Goal: Task Accomplishment & Management: Manage account settings

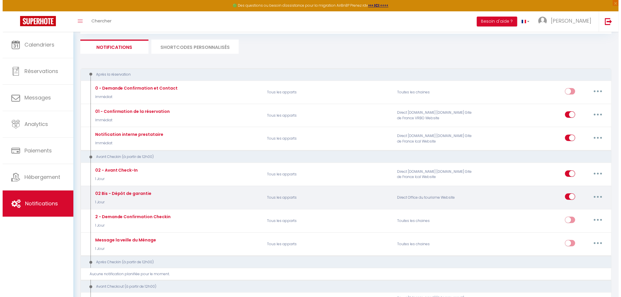
scroll to position [65, 0]
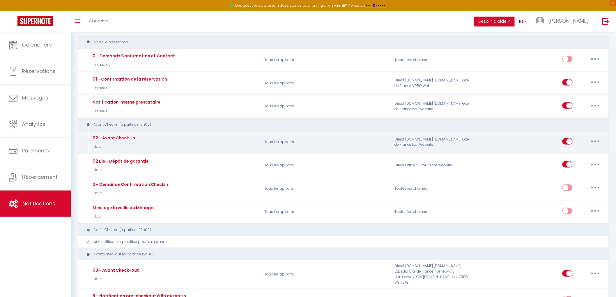
click at [595, 142] on icon "button" at bounding box center [595, 142] width 2 height 2
click at [566, 158] on link "Editer" at bounding box center [580, 155] width 43 height 10
type input "02 - Avant Check-In"
select select "1 Jour"
select select
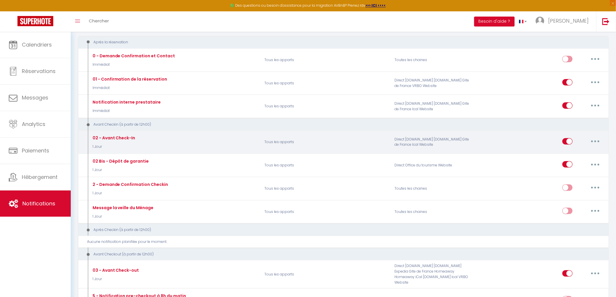
checkbox input "true"
checkbox input "false"
radio input "true"
type input "À lire avant votre arrivée [DATE] – Mas d’[PERSON_NAME]"
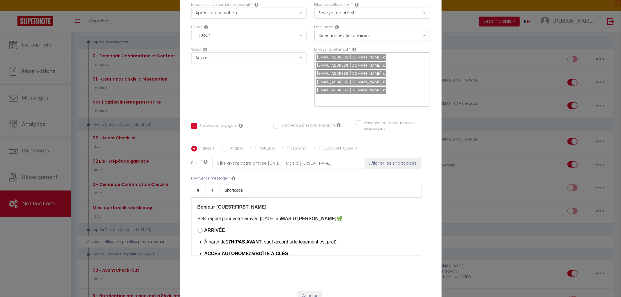
scroll to position [0, 0]
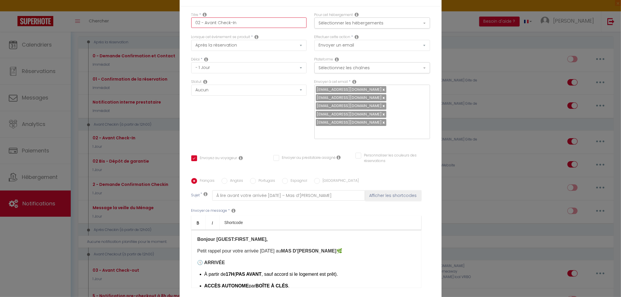
click at [198, 22] on input "02 - Avant Check-In" at bounding box center [249, 22] width 116 height 10
type input "02 B- Avant Check-In"
checkbox input "true"
checkbox input "false"
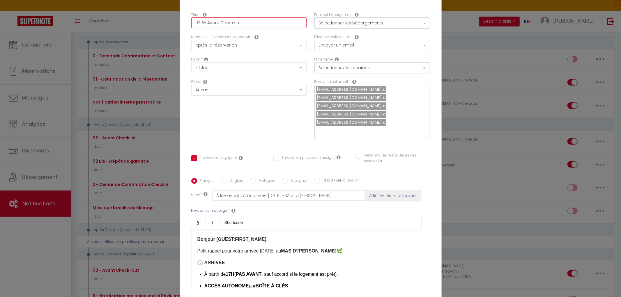
type input "02 Bi- Avant Check-In"
checkbox input "true"
checkbox input "false"
type input "02 Bis- Avant Check-In"
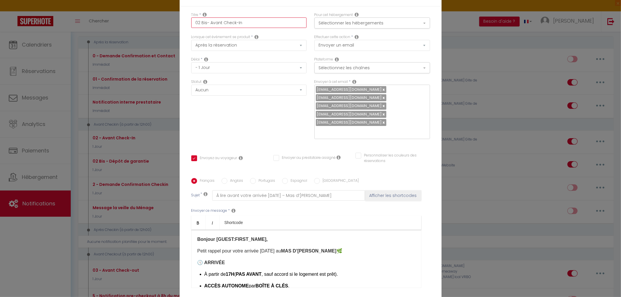
checkbox input "true"
checkbox input "false"
type input "02 Bis - Avant Check-In"
checkbox input "true"
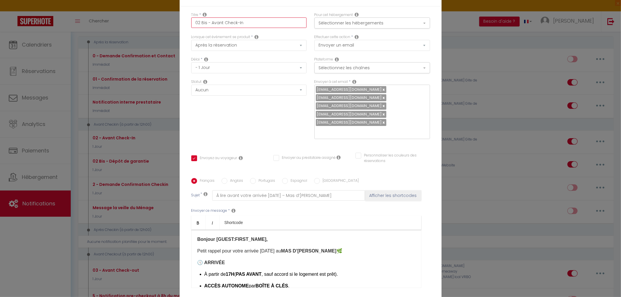
checkbox input "false"
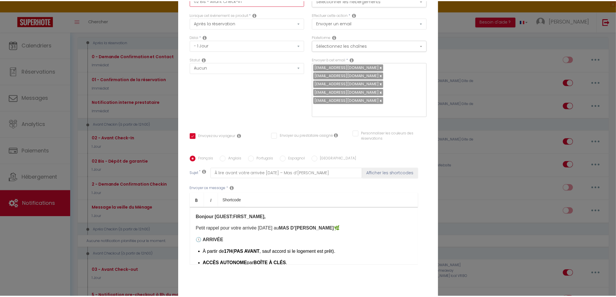
scroll to position [53, 0]
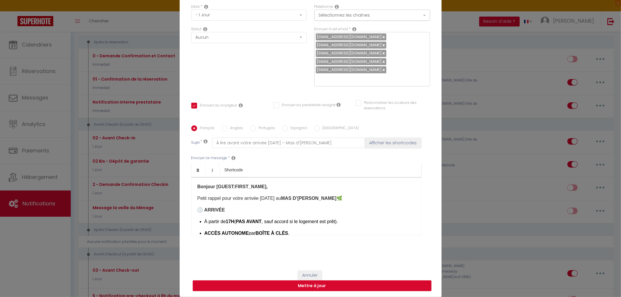
type input "02 Bis - Avant Check-In"
click at [338, 282] on button "Mettre à jour" at bounding box center [312, 286] width 239 height 11
checkbox input "true"
checkbox input "false"
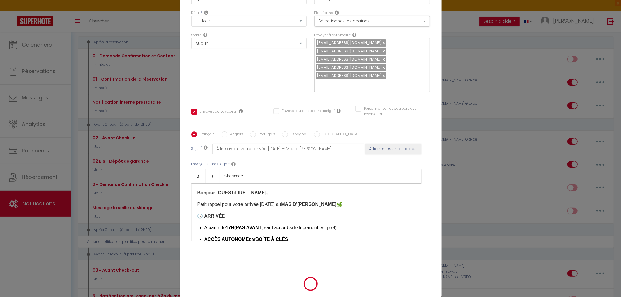
select select "1"
select select
checkbox input "false"
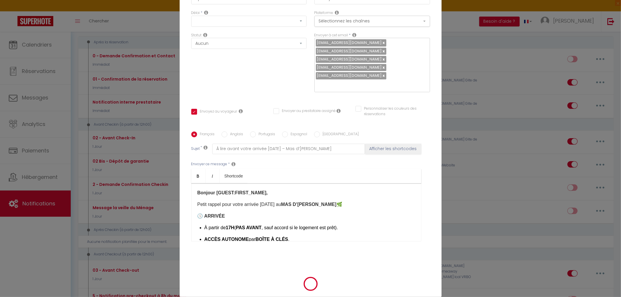
checkbox input "false"
radio input "false"
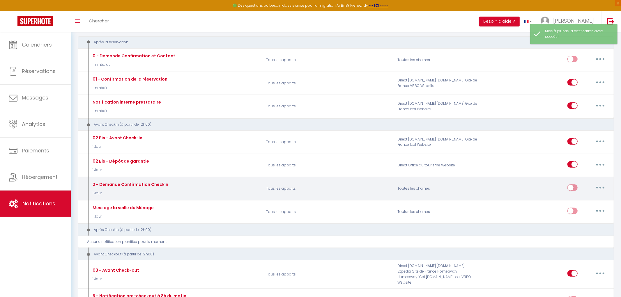
select select
checkbox input "false"
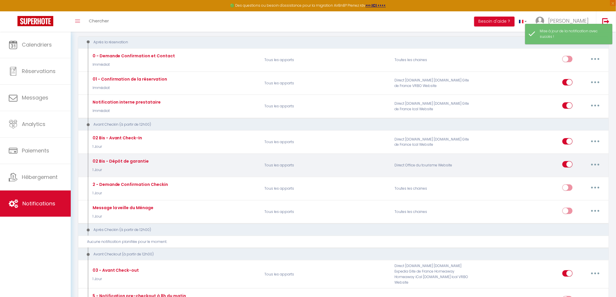
click at [598, 165] on button "button" at bounding box center [595, 164] width 16 height 9
click at [565, 180] on link "Editer" at bounding box center [580, 178] width 43 height 10
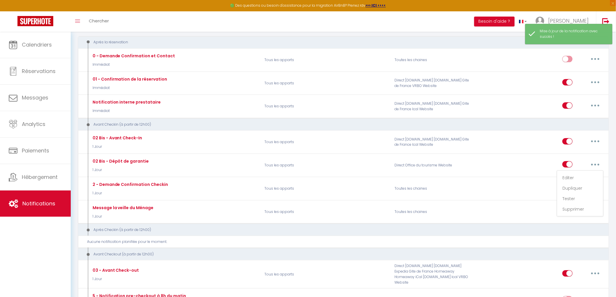
type input "02 Bis - Dépôt de garantie"
select select "1 Jour"
select select "if_booking_is_paid"
checkbox input "true"
checkbox input "false"
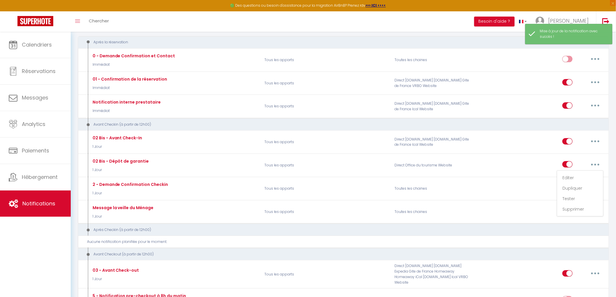
checkbox input "false"
radio input "true"
type input "Dépôt de garantie"
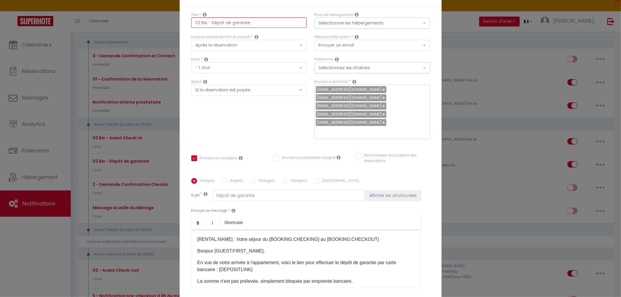
click at [204, 23] on input "02 Bis - Dépôt de garantie" at bounding box center [249, 22] width 116 height 10
type input "02 Bi - Dépôt de garantie"
checkbox input "true"
checkbox input "false"
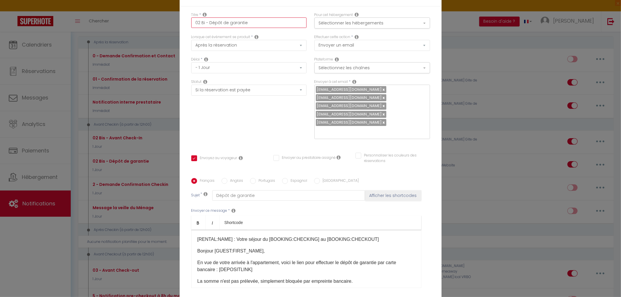
type input "02 B - Dépôt de garantie"
checkbox input "true"
checkbox input "false"
type input "02 - Dépôt de garantie"
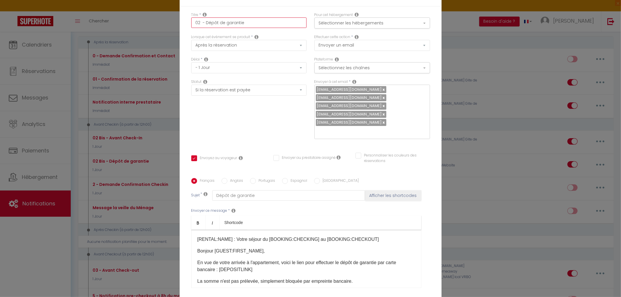
checkbox input "true"
checkbox input "false"
type input "02 - Dépôt de garantie"
checkbox input "true"
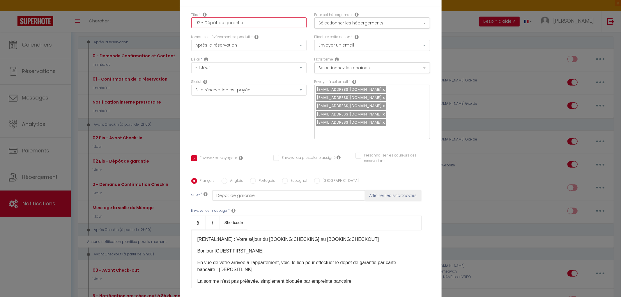
checkbox input "false"
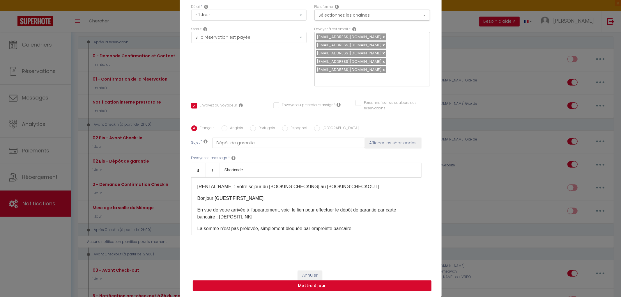
type input "02 - Dépôt de garantie"
click at [317, 286] on button "Mettre à jour" at bounding box center [312, 286] width 239 height 11
checkbox input "true"
checkbox input "false"
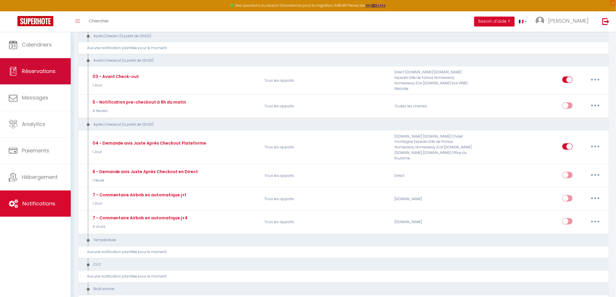
scroll to position [32, 0]
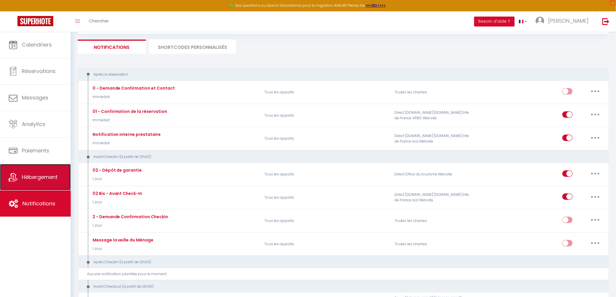
click at [37, 180] on span "Hébergement" at bounding box center [40, 176] width 36 height 7
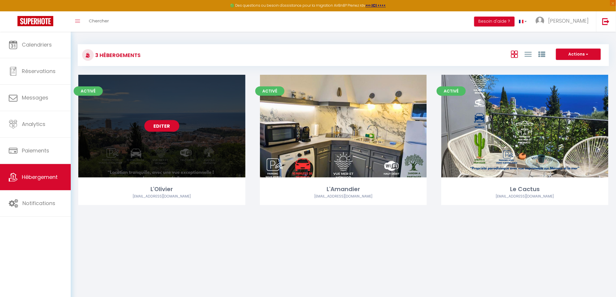
click at [157, 125] on link "Editer" at bounding box center [161, 126] width 35 height 12
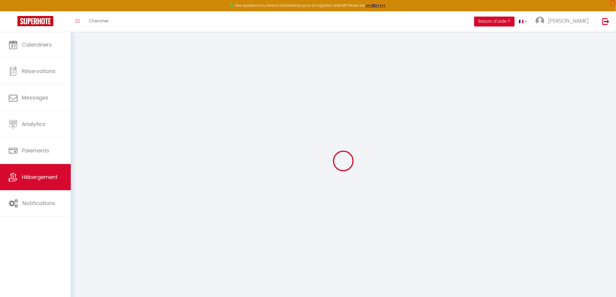
type input "L'Olivier"
type input "[PERSON_NAME]"
type input "838A Chemin de La Turbie - Le Mas d'[PERSON_NAME]"
type input "06240"
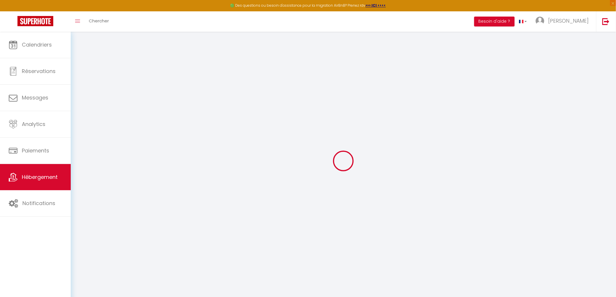
type input "Beausoleil"
type input "100"
type input "10"
type input "75"
type input "2.01"
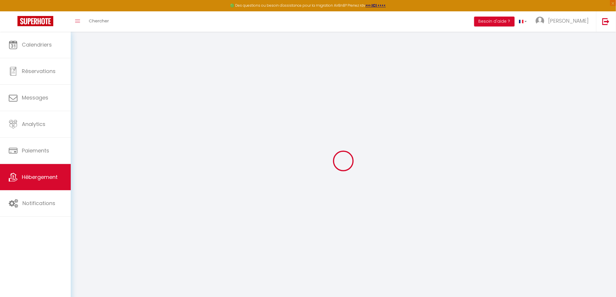
type input "500"
select select
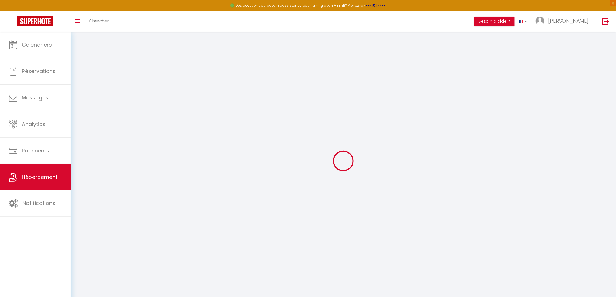
select select
type input "838a Chemin de La Turbie (supérieur) Le Mas d'[PERSON_NAME]"
type input "06240"
type input "Beausoleil"
type input "[EMAIL_ADDRESS][DOMAIN_NAME]"
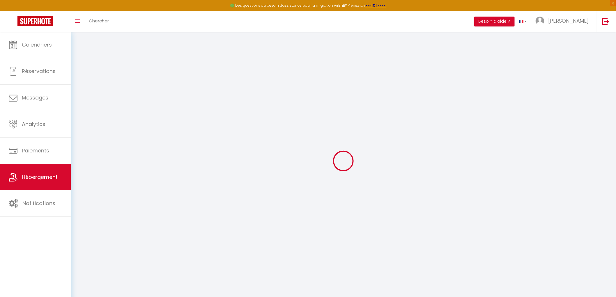
select select "16038"
checkbox input "false"
checkbox input "true"
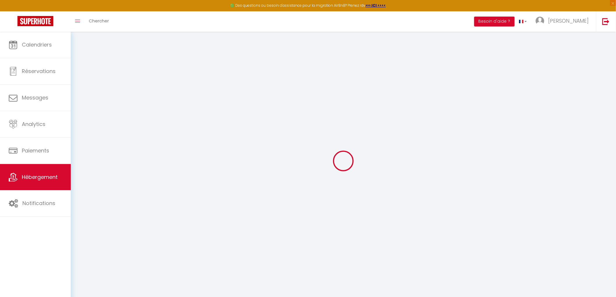
type input "0"
select select "52058"
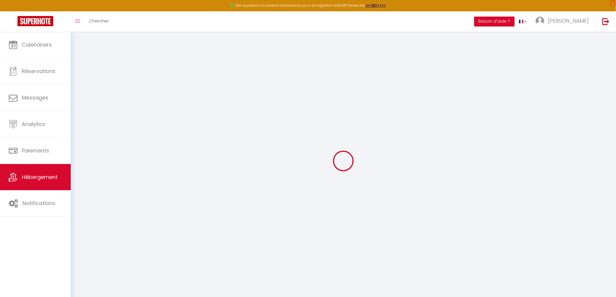
select select
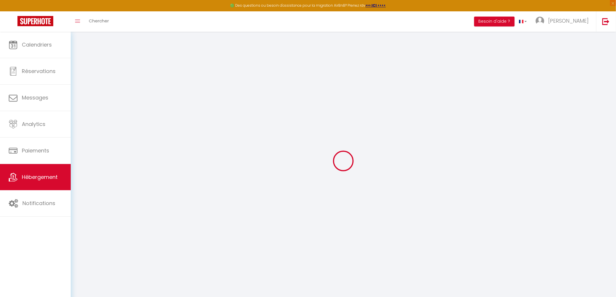
checkbox input "false"
checkbox input "true"
select select
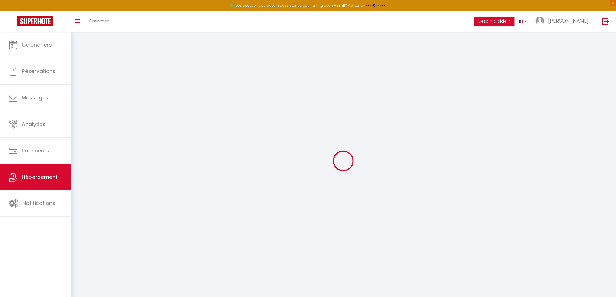
select select
checkbox input "false"
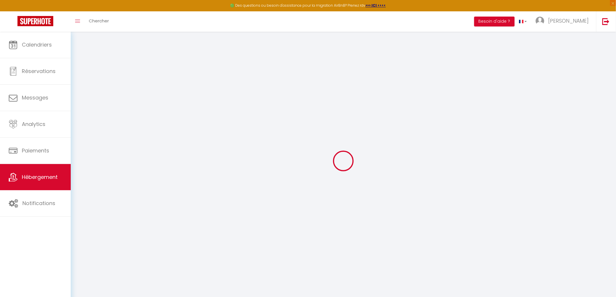
checkbox input "true"
checkbox input "false"
checkbox input "true"
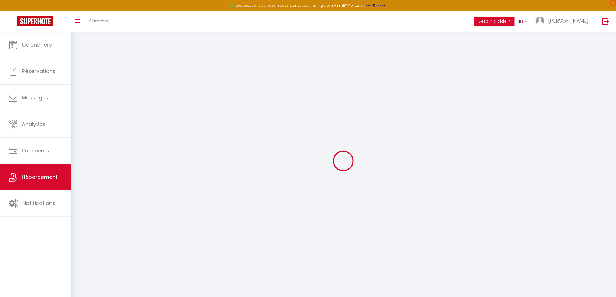
checkbox input "true"
select select "17:00"
select select "23:45"
select select "10:00"
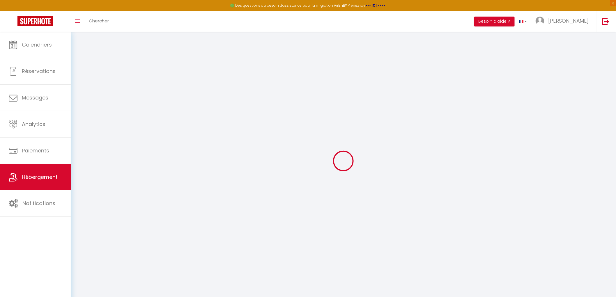
select select "30"
select select "120"
checkbox input "false"
checkbox input "true"
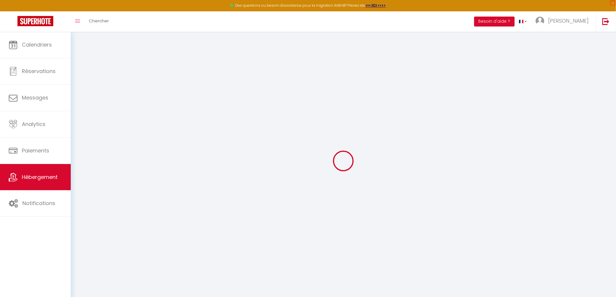
checkbox input "true"
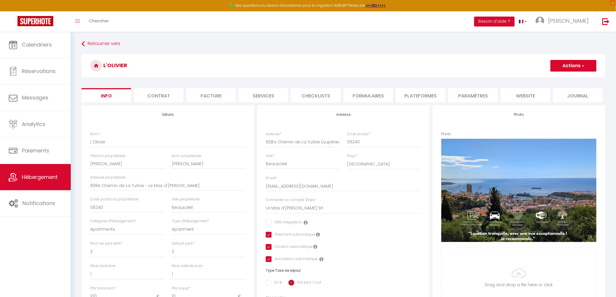
click at [161, 99] on li "Contrat" at bounding box center [158, 95] width 49 height 14
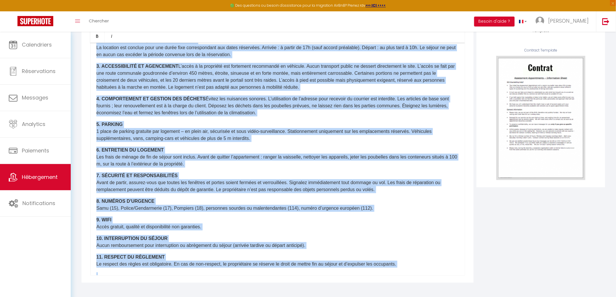
scroll to position [796, 0]
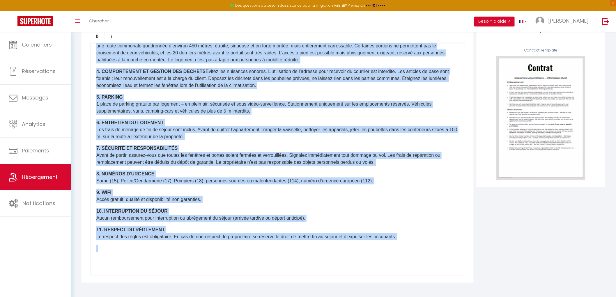
drag, startPoint x: 95, startPoint y: 201, endPoint x: 216, endPoint y: 86, distance: 166.8
click at [416, 279] on div "Bold Italic Rich text editor CONTRAT DE LOCATION / LEASE AGREEMENT Il a été con…" at bounding box center [277, 152] width 392 height 261
copy div "LOREMI : DOLORSITA CONSECTET / ADIPI ELITS 2. DOEIUSMODT INCIDIDUN UT LABOREETD…"
click at [166, 254] on div "CONTRAT DE LOCATION / LEASE AGREEMENT Il a été convenu entre les parties que le…" at bounding box center [277, 159] width 375 height 233
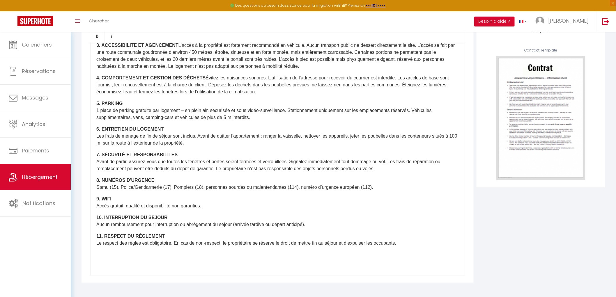
scroll to position [811, 0]
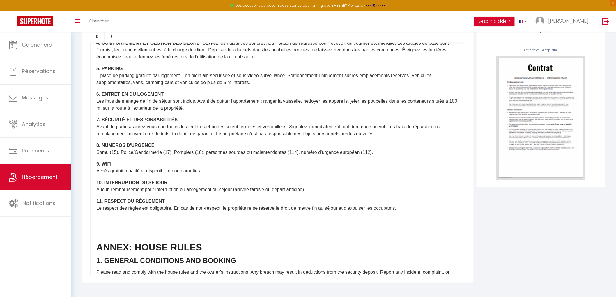
click at [95, 259] on div "CONTRAT DE LOCATION / LEASE AGREEMENT Il a été convenu entre les parties que le…" at bounding box center [277, 159] width 375 height 233
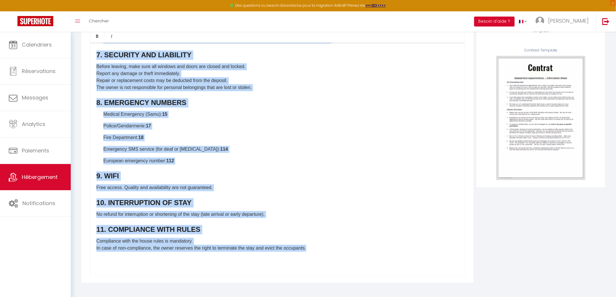
drag, startPoint x: 97, startPoint y: 253, endPoint x: 303, endPoint y: 310, distance: 213.4
click at [303, 213] on html "🟢 Des questions ou besoin d'assistance pour la migration AirBnB? Prenez rdv >>>…" at bounding box center [308, 64] width 616 height 297
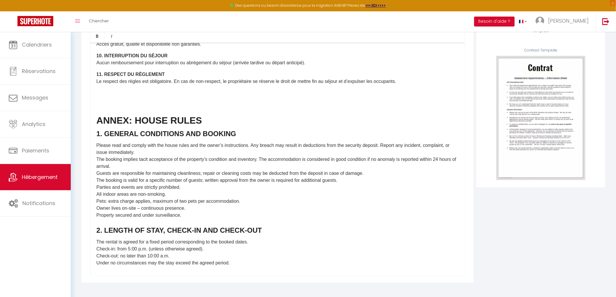
scroll to position [938, 0]
click at [95, 114] on div "CONTRAT DE LOCATION / LEASE AGREEMENT Il a été convenu entre les parties que le…" at bounding box center [277, 159] width 375 height 233
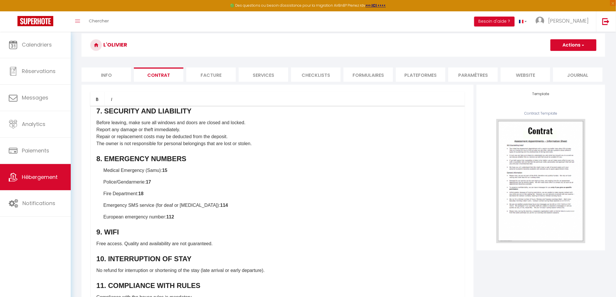
scroll to position [32, 0]
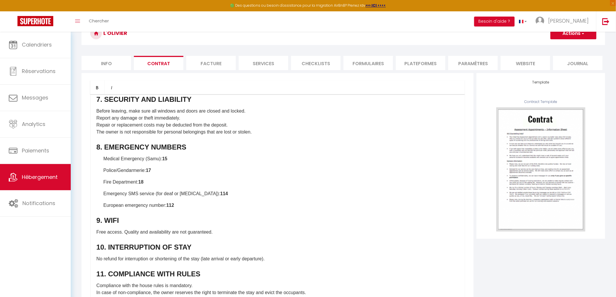
click at [584, 39] on button "Actions" at bounding box center [573, 34] width 46 height 12
click at [529, 47] on link "Enregistrer" at bounding box center [556, 46] width 80 height 8
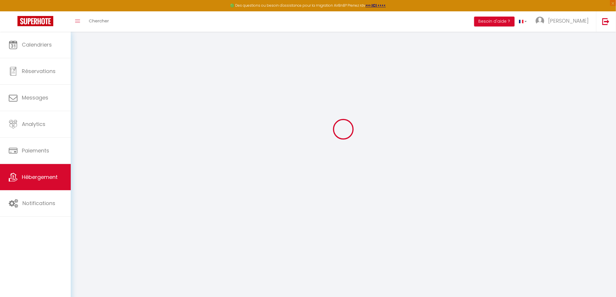
scroll to position [31, 0]
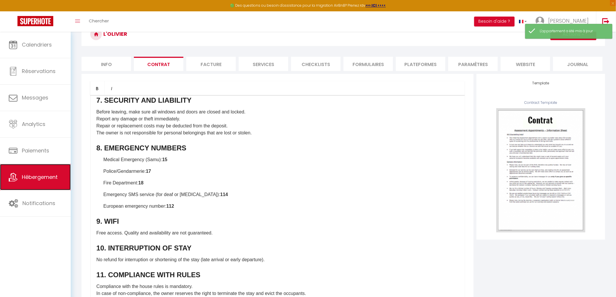
click at [33, 184] on link "Hébergement" at bounding box center [35, 177] width 71 height 26
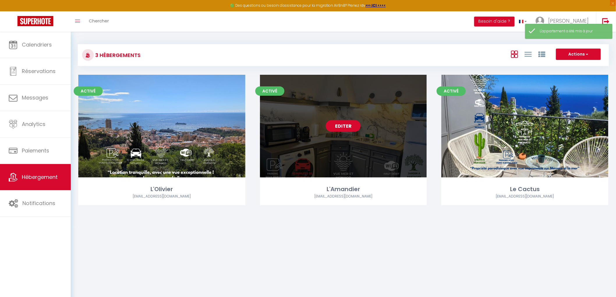
click at [341, 126] on link "Editer" at bounding box center [343, 126] width 35 height 12
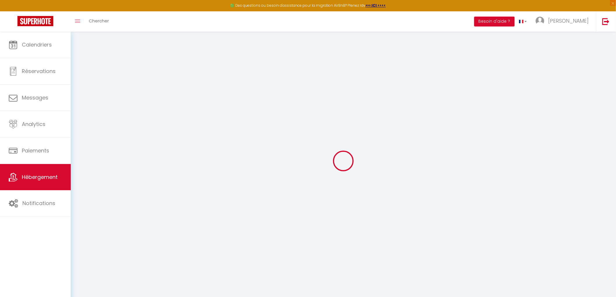
type input "L'Amandier"
type input "[PERSON_NAME]"
type input "838A Chemin de La Turbie - Le Mas d'[PERSON_NAME]"
type input "06240"
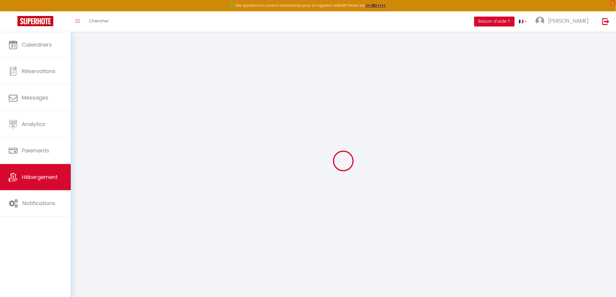
type input "Beausoleil"
type input "100"
type input "10"
type input "75"
type input "2.01"
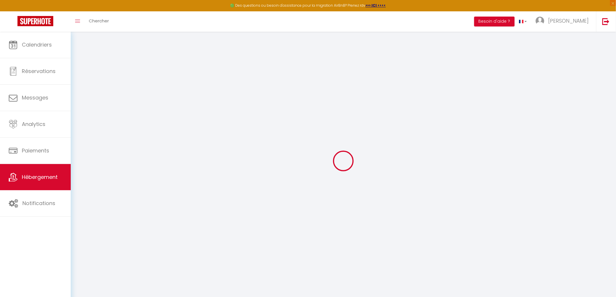
type input "500"
select select
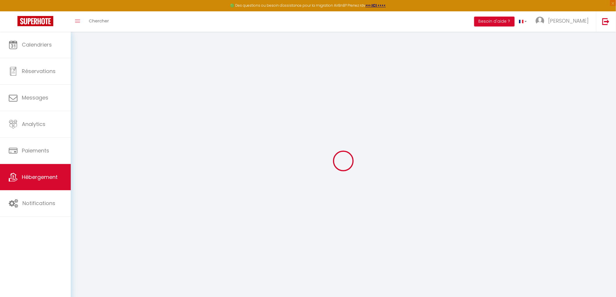
select select
type input "838a Chemin de La Turbie (supérieur) Le Mas d'[PERSON_NAME]"
type input "06240"
type input "Beausoleil"
type input "[EMAIL_ADDRESS][DOMAIN_NAME]"
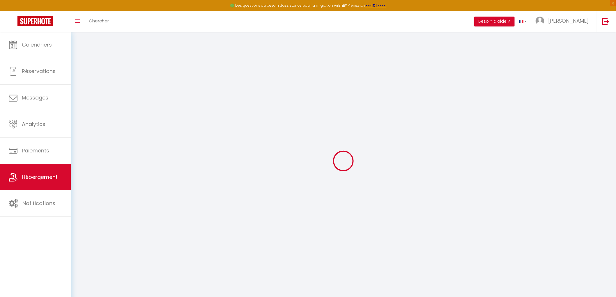
select select "16038"
checkbox input "false"
checkbox input "true"
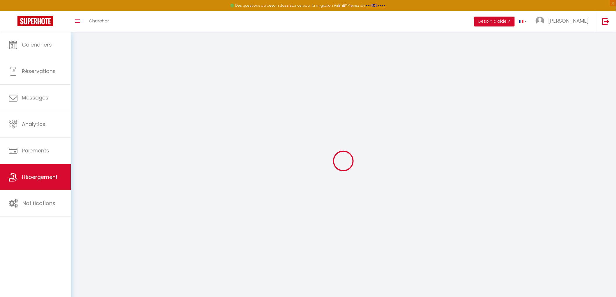
type input "0"
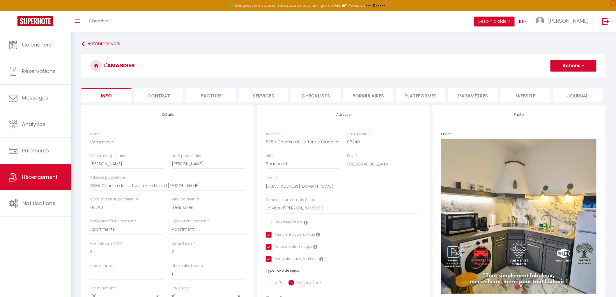
checkbox input "false"
checkbox input "true"
click at [167, 99] on li "Contrat" at bounding box center [158, 95] width 49 height 14
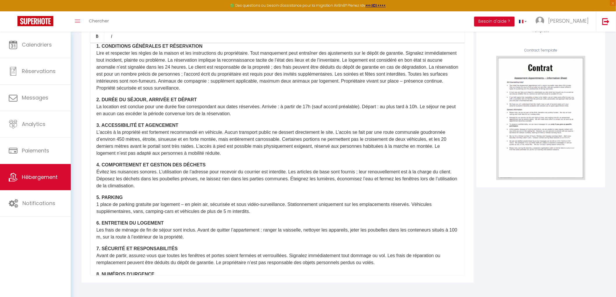
scroll to position [820, 0]
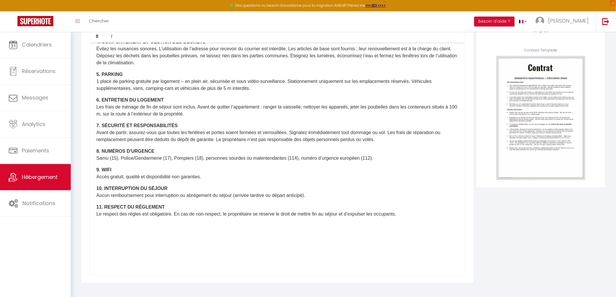
click at [107, 251] on p "​" at bounding box center [277, 249] width 362 height 7
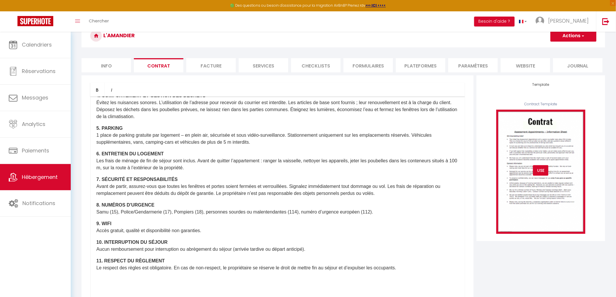
scroll to position [0, 0]
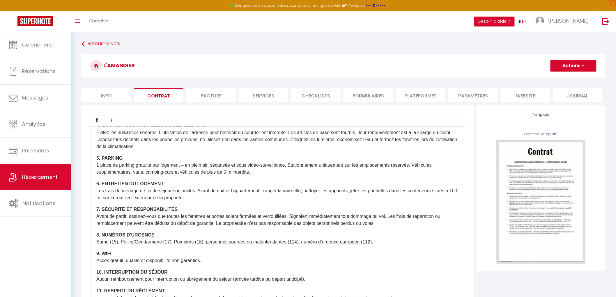
click at [574, 64] on button "Actions" at bounding box center [573, 66] width 46 height 12
click at [537, 79] on link "Enregistrer" at bounding box center [556, 79] width 80 height 8
click at [569, 65] on button "Actions" at bounding box center [573, 66] width 46 height 12
click at [538, 78] on link "Enregistrer" at bounding box center [556, 79] width 80 height 8
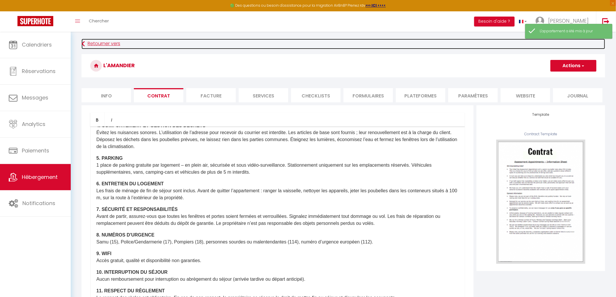
click at [83, 43] on icon at bounding box center [82, 44] width 3 height 10
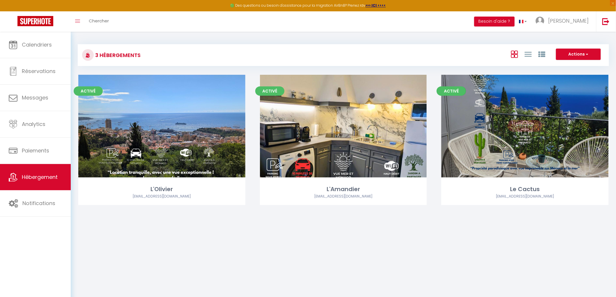
click at [526, 127] on link "Editer" at bounding box center [524, 126] width 35 height 12
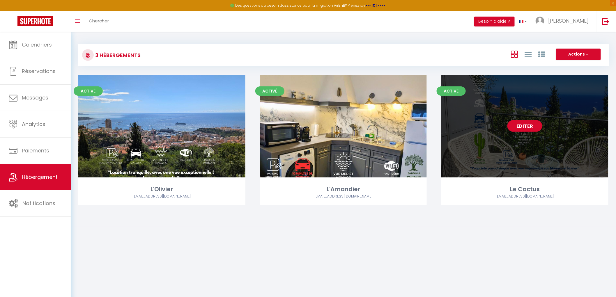
click at [523, 125] on link "Editer" at bounding box center [524, 126] width 35 height 12
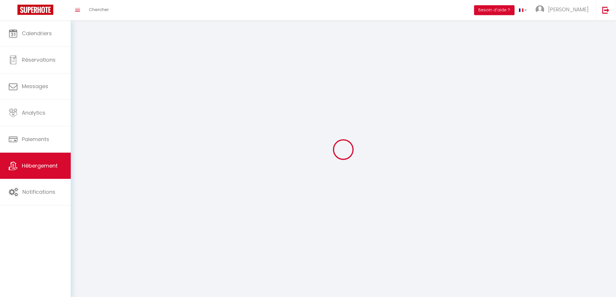
select select "1"
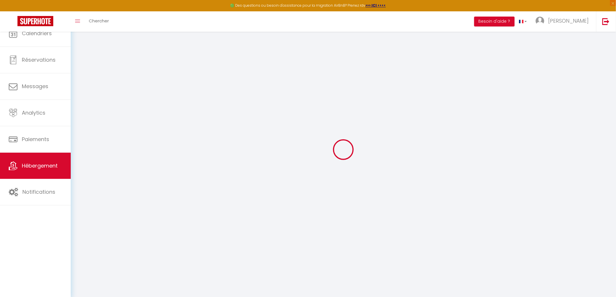
select select
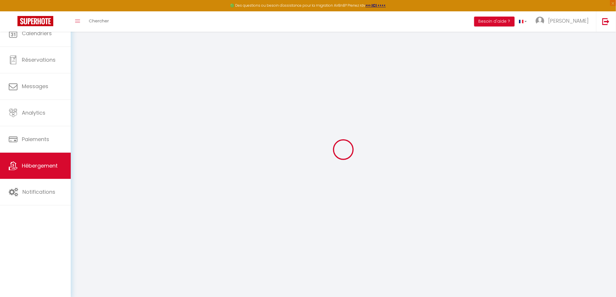
select select
checkbox input "false"
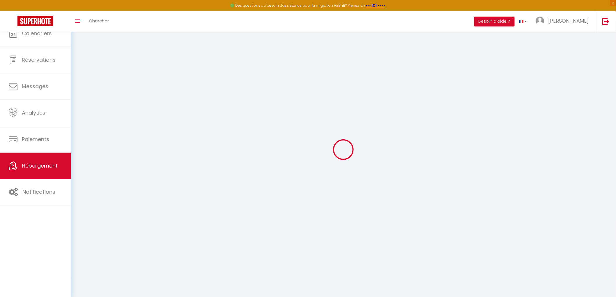
select select
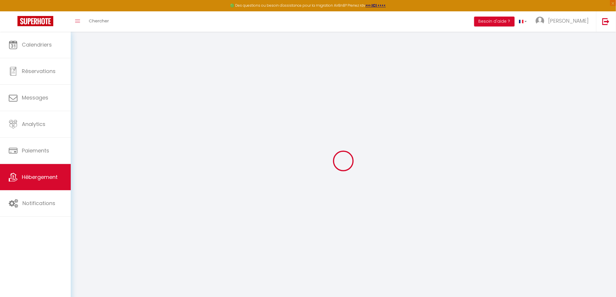
select select
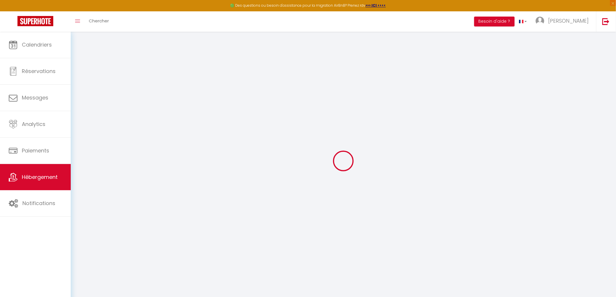
select select
checkbox input "false"
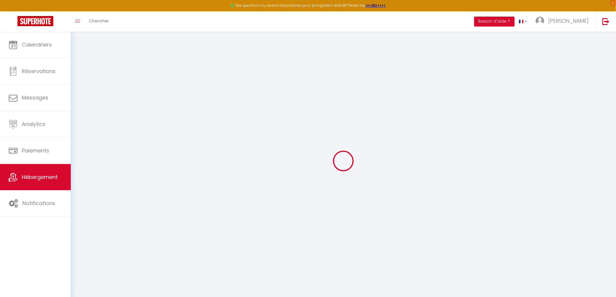
select select
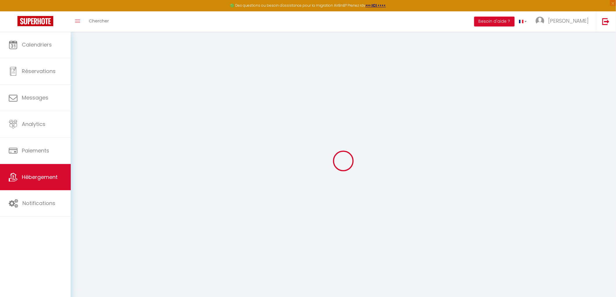
select select
checkbox input "false"
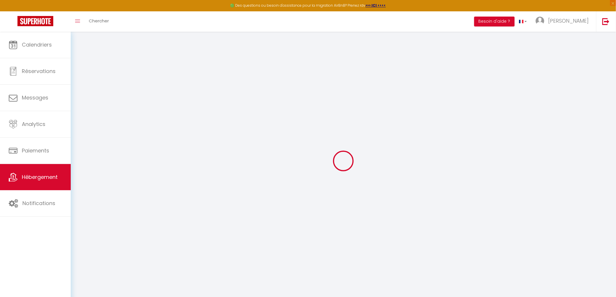
checkbox input "false"
select select
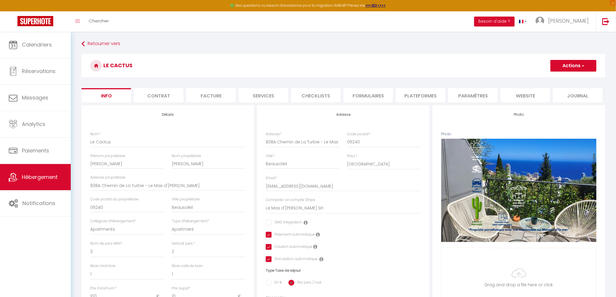
click at [164, 100] on li "Contrat" at bounding box center [158, 95] width 49 height 14
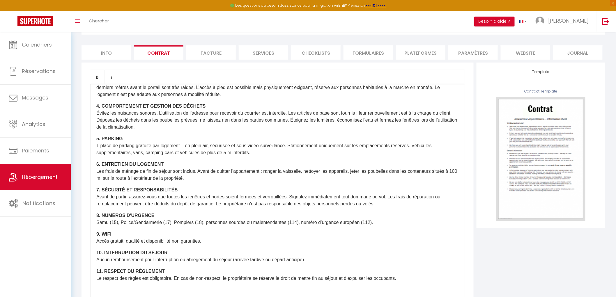
scroll to position [84, 0]
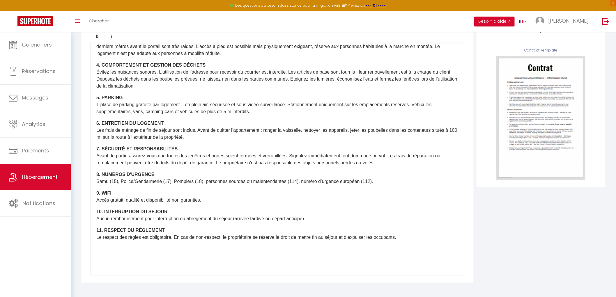
click at [111, 261] on p at bounding box center [277, 260] width 362 height 7
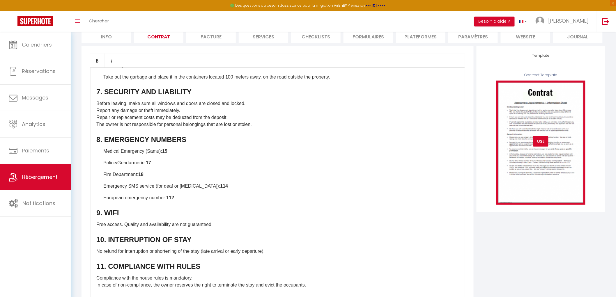
scroll to position [0, 0]
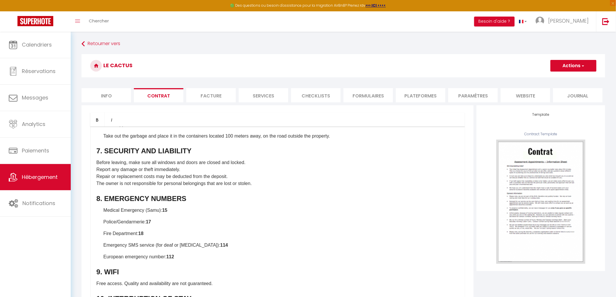
click at [578, 68] on button "Actions" at bounding box center [573, 66] width 46 height 12
click at [540, 80] on link "Enregistrer" at bounding box center [556, 79] width 80 height 8
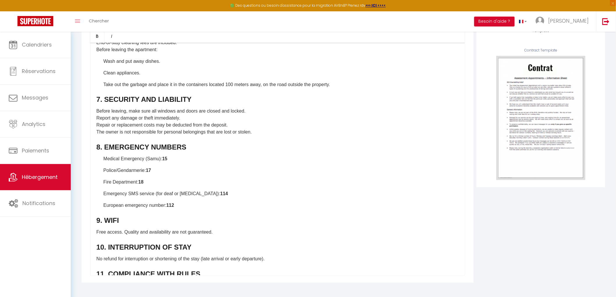
scroll to position [1370, 0]
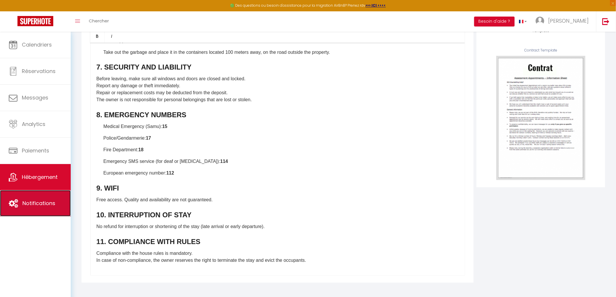
click at [34, 204] on span "Notifications" at bounding box center [38, 203] width 33 height 7
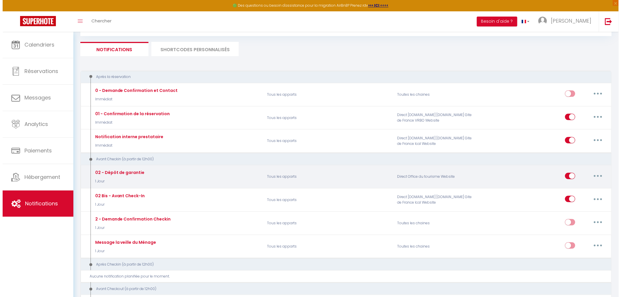
scroll to position [65, 0]
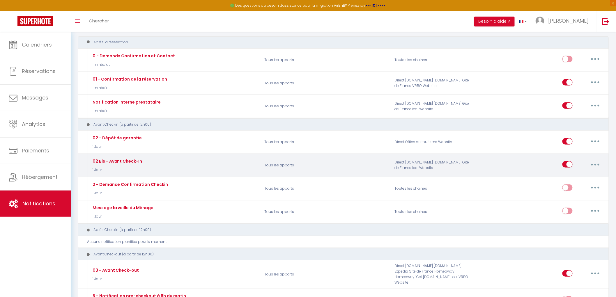
click at [598, 166] on button "button" at bounding box center [595, 164] width 16 height 9
click at [566, 176] on link "Editer" at bounding box center [580, 178] width 43 height 10
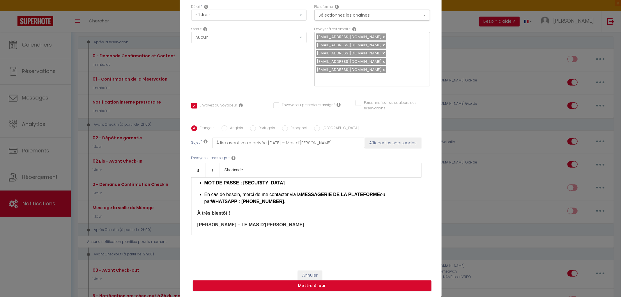
scroll to position [253, 0]
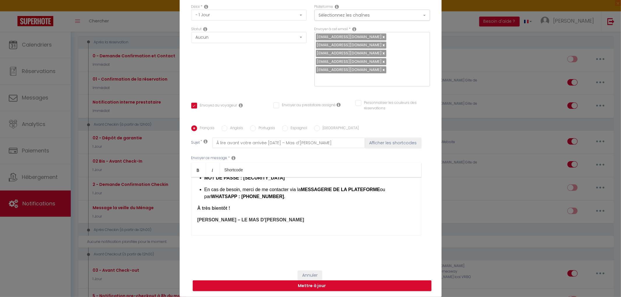
click at [216, 230] on div "Bonjour [GUEST:FIRST_NAME]​, Petit rappel pour votre arrivée [DATE] au MAS D’[P…" at bounding box center [306, 206] width 230 height 58
click at [277, 220] on p "[PERSON_NAME] – LE MAS D’[PERSON_NAME]" at bounding box center [306, 220] width 218 height 7
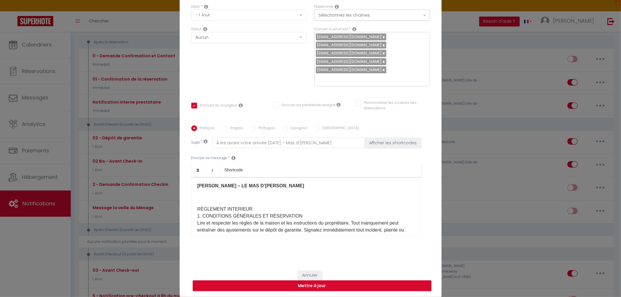
scroll to position [297, 0]
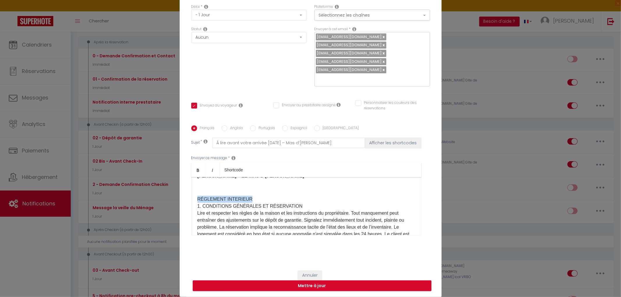
drag, startPoint x: 246, startPoint y: 198, endPoint x: 196, endPoint y: 197, distance: 50.1
click at [196, 168] on icon "Bold" at bounding box center [198, 170] width 5 height 5
click at [274, 189] on p "​" at bounding box center [306, 187] width 218 height 7
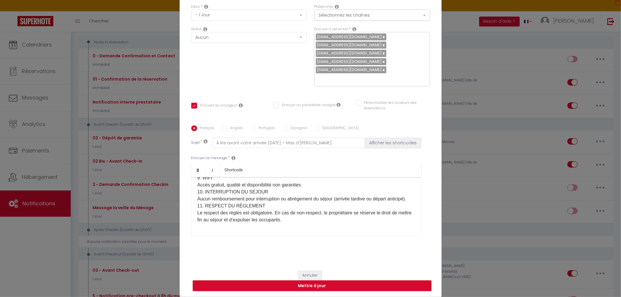
scroll to position [667, 0]
click at [223, 231] on div "Bonjour [GUEST:FIRST_NAME]​, Petit rappel pour votre arrivée [DATE] au MAS D’[P…" at bounding box center [306, 206] width 230 height 58
click at [307, 223] on div "Bonjour [GUEST:FIRST_NAME]​, Petit rappel pour votre arrivée [DATE] au MAS D’[P…" at bounding box center [306, 206] width 230 height 58
click at [311, 288] on button "Mettre à jour" at bounding box center [312, 286] width 239 height 11
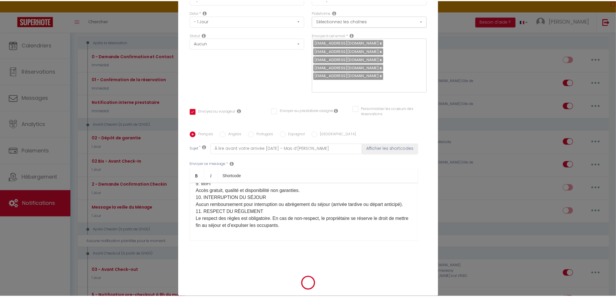
scroll to position [50, 0]
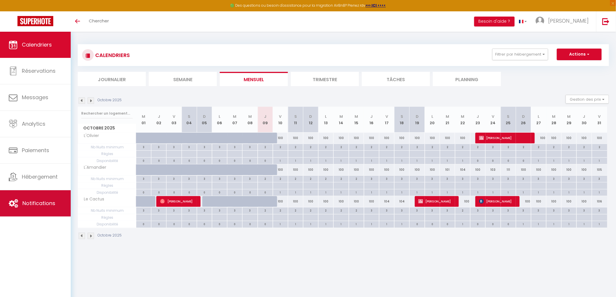
click at [29, 200] on span "Notifications" at bounding box center [38, 203] width 33 height 7
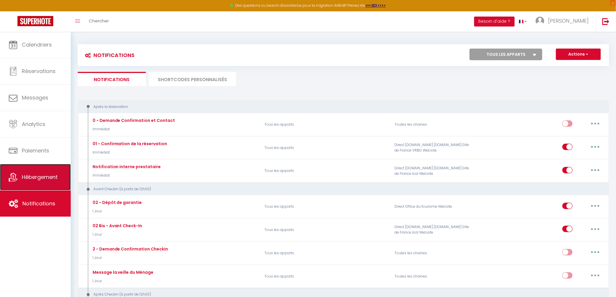
click at [33, 180] on span "Hébergement" at bounding box center [40, 176] width 36 height 7
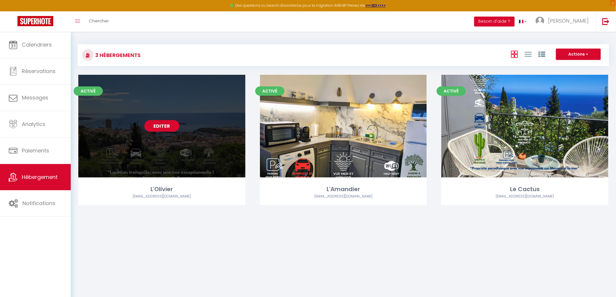
click at [161, 127] on link "Editer" at bounding box center [161, 126] width 35 height 12
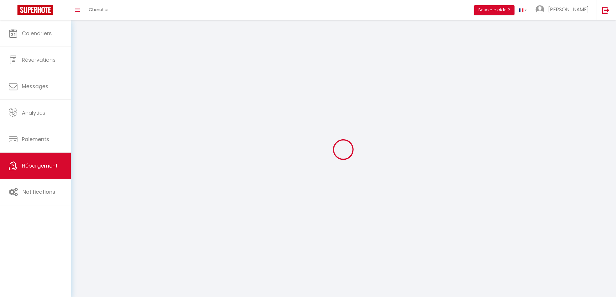
select select "1"
select select "28"
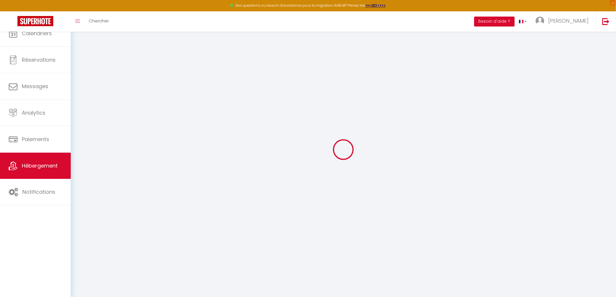
select select
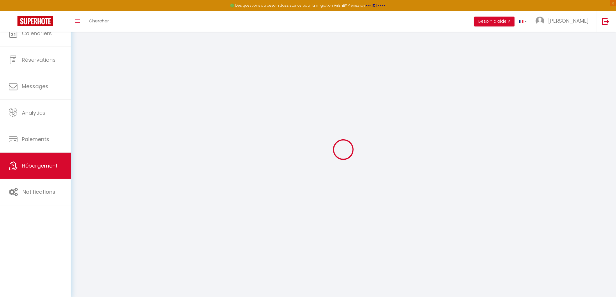
select select
checkbox input "false"
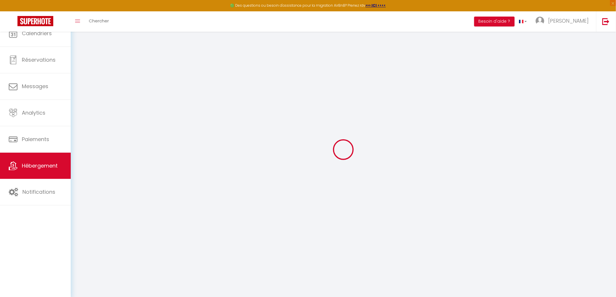
select select
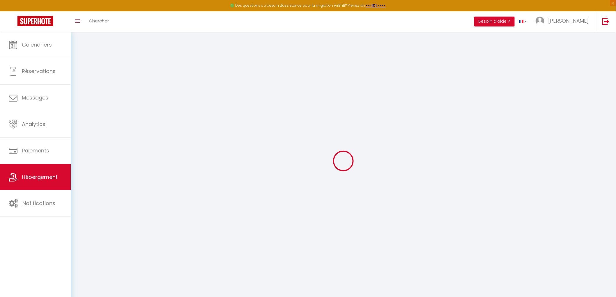
select select
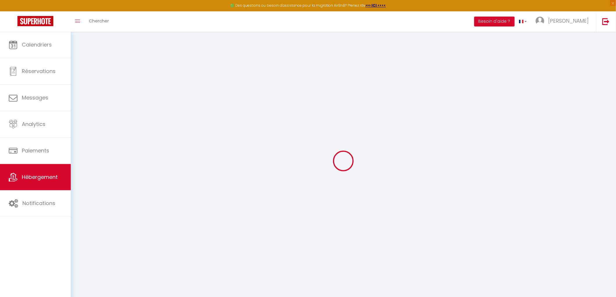
select select
checkbox input "false"
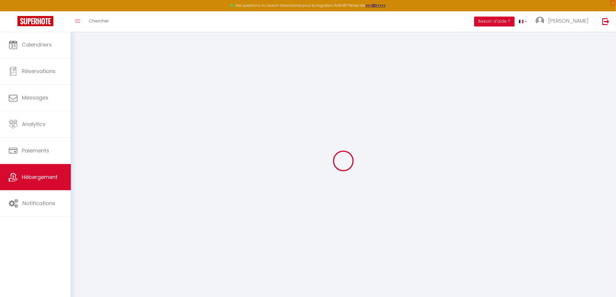
select select
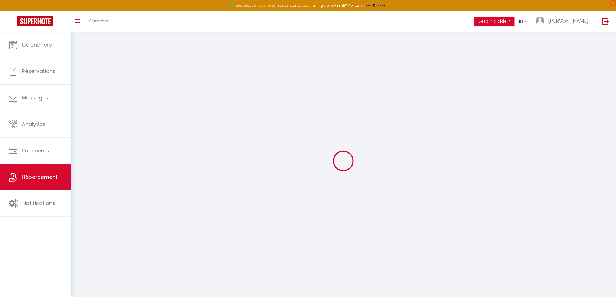
select select
checkbox input "false"
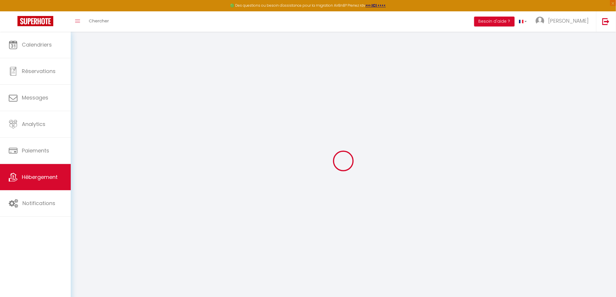
checkbox input "false"
select select
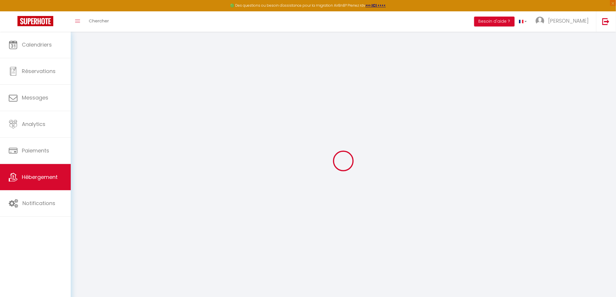
select select
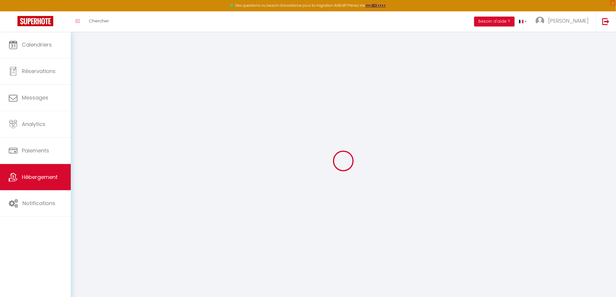
checkbox input "false"
select select
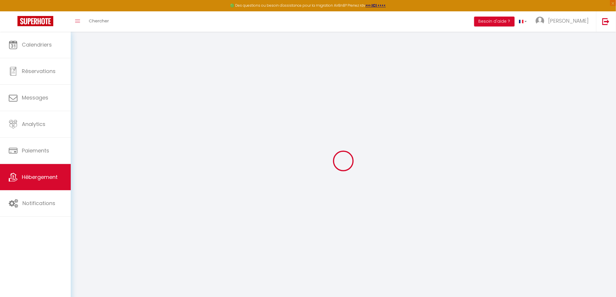
select select
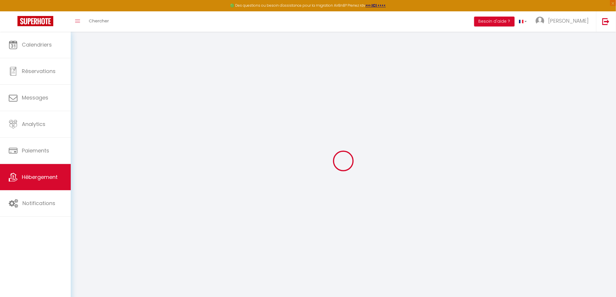
select select
checkbox input "false"
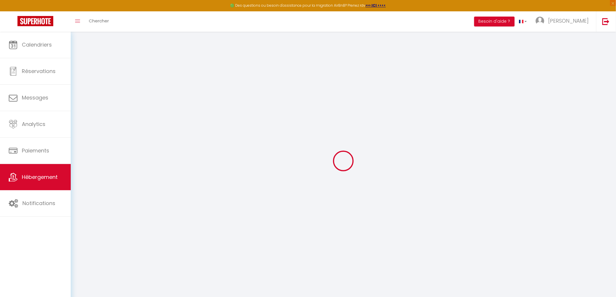
checkbox input "false"
select select
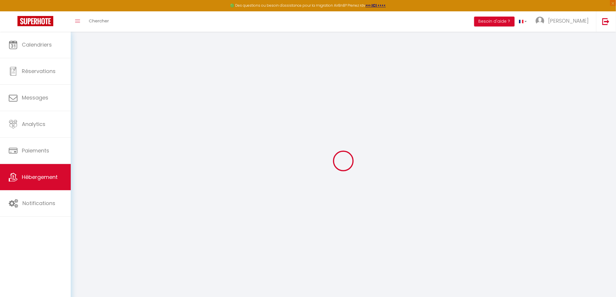
select select
checkbox input "false"
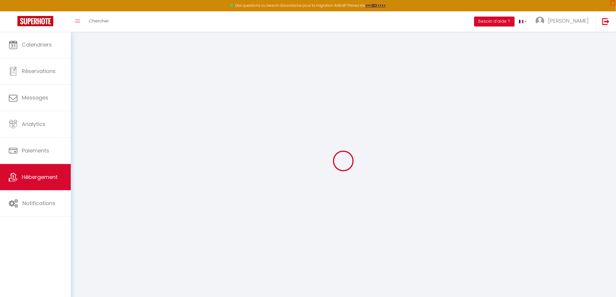
checkbox input "false"
select select
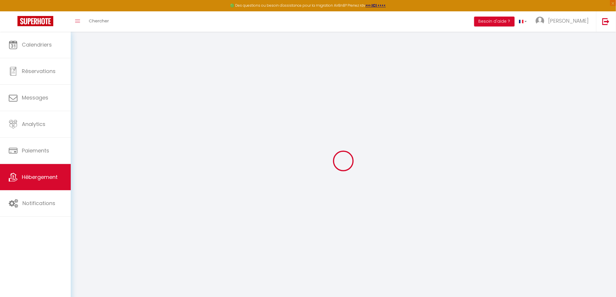
type input "L'Olivier"
type input "[PERSON_NAME]"
type input "838A Chemin de La Turbie - Le Mas d'[PERSON_NAME]"
type input "06240"
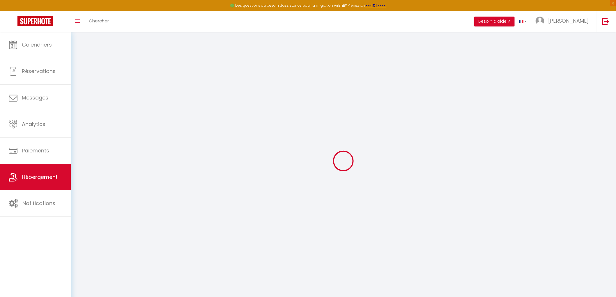
type input "Beausoleil"
type input "100"
type input "10"
type input "75"
type input "2.01"
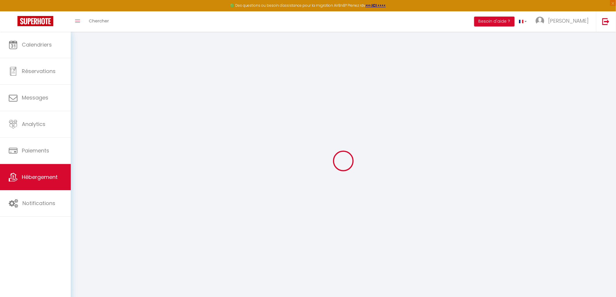
type input "500"
select select
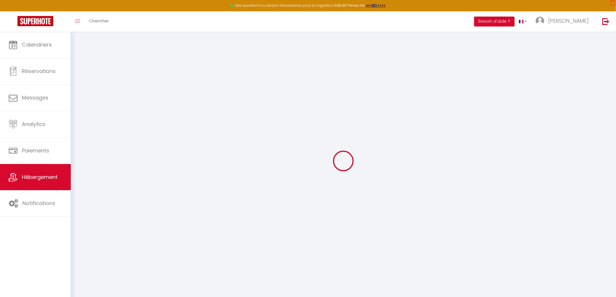
select select
type input "838a Chemin de La Turbie (supérieur) Le Mas d'[PERSON_NAME]"
type input "06240"
type input "Beausoleil"
type input "[EMAIL_ADDRESS][DOMAIN_NAME]"
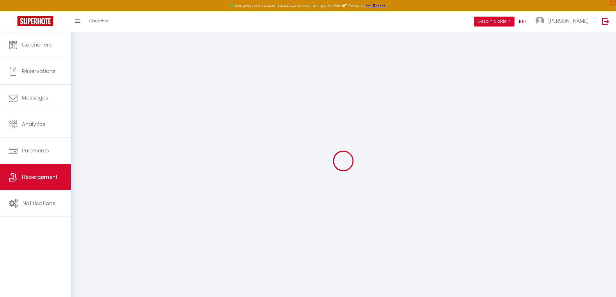
select select "16038"
checkbox input "false"
checkbox input "true"
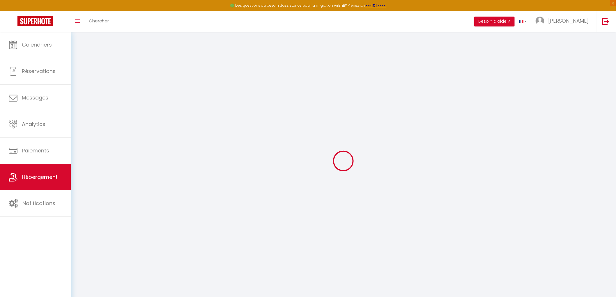
type input "0"
checkbox input "false"
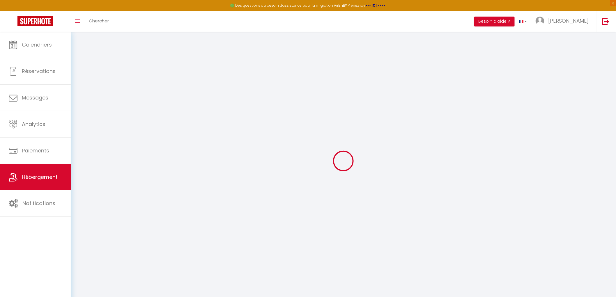
checkbox input "true"
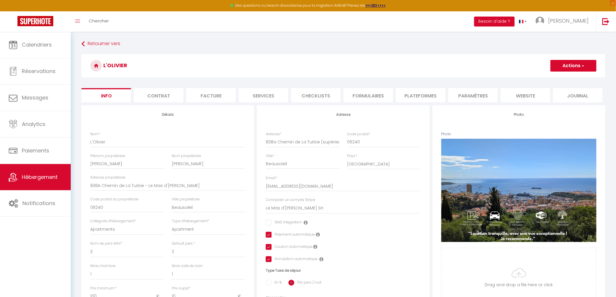
click at [161, 100] on li "Contrat" at bounding box center [158, 95] width 49 height 14
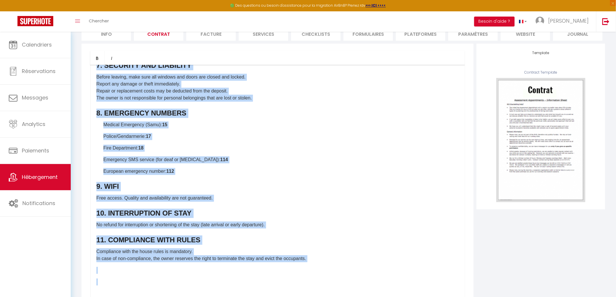
scroll to position [84, 0]
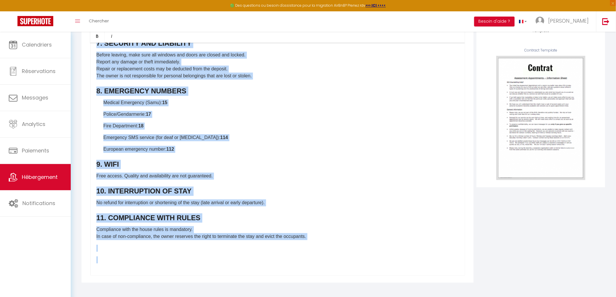
drag, startPoint x: 94, startPoint y: 134, endPoint x: 408, endPoint y: 310, distance: 359.9
click at [408, 213] on html "🟢 Des questions ou besoin d'assistance pour la migration AirBnB? Prenez rdv >>>…" at bounding box center [308, 64] width 616 height 297
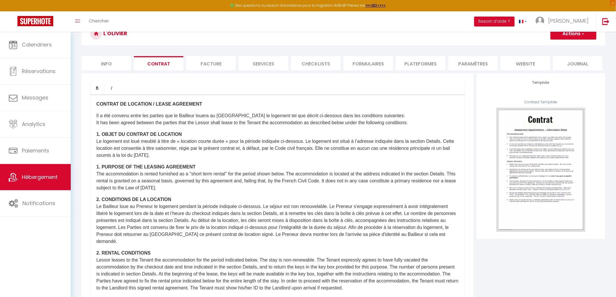
scroll to position [0, 0]
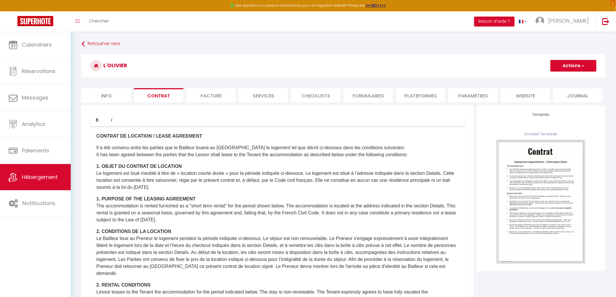
click at [565, 66] on button "Actions" at bounding box center [573, 66] width 46 height 12
click at [545, 80] on link "Enregistrer" at bounding box center [556, 79] width 80 height 8
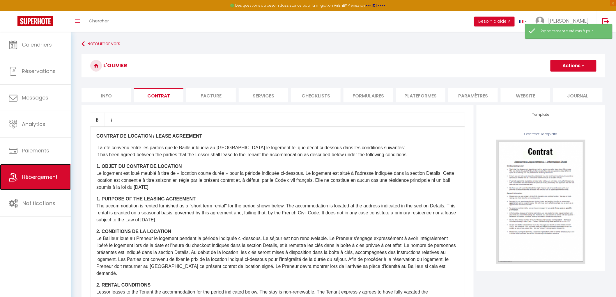
click at [36, 178] on span "Hébergement" at bounding box center [40, 176] width 36 height 7
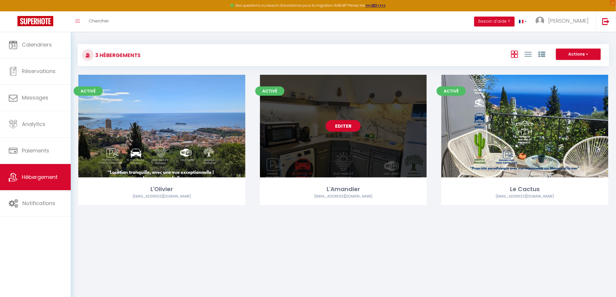
click at [344, 126] on link "Editer" at bounding box center [343, 126] width 35 height 12
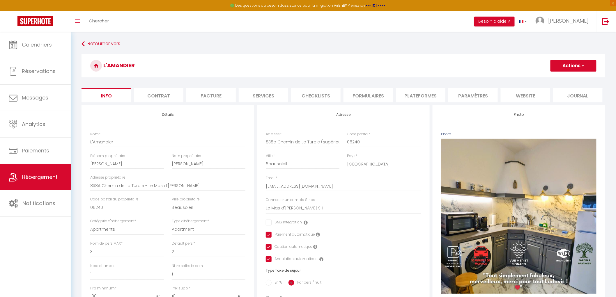
checkbox input "false"
checkbox input "true"
click at [163, 95] on li "Contrat" at bounding box center [158, 95] width 49 height 14
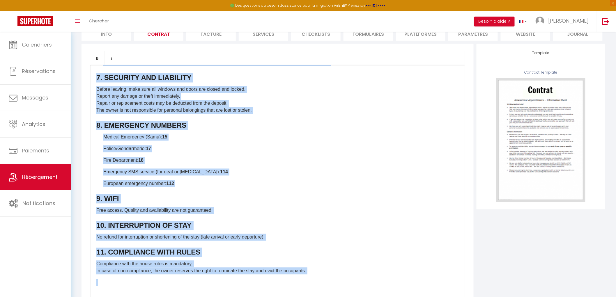
scroll to position [84, 0]
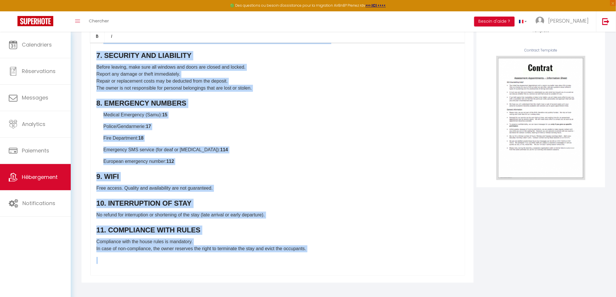
drag, startPoint x: 93, startPoint y: 184, endPoint x: 517, endPoint y: 310, distance: 441.5
click at [517, 213] on html "🟢 Des questions ou besoin d'assistance pour la migration AirBnB? Prenez rdv >>>…" at bounding box center [308, 64] width 616 height 297
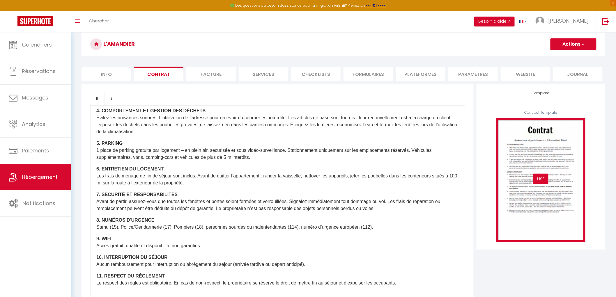
scroll to position [0, 0]
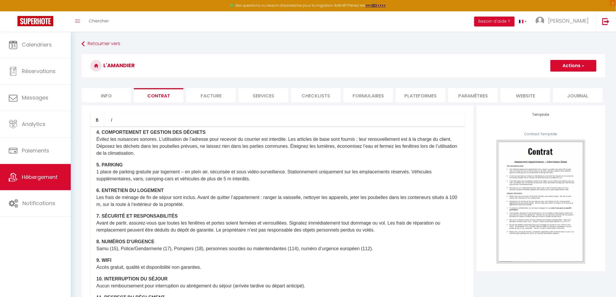
click at [577, 69] on button "Actions" at bounding box center [573, 66] width 46 height 12
click at [533, 78] on link "Enregistrer" at bounding box center [556, 79] width 80 height 8
click at [36, 178] on span "Hébergement" at bounding box center [40, 176] width 36 height 7
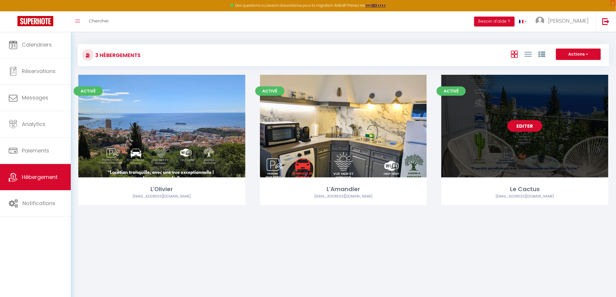
click at [520, 128] on link "Editer" at bounding box center [524, 126] width 35 height 12
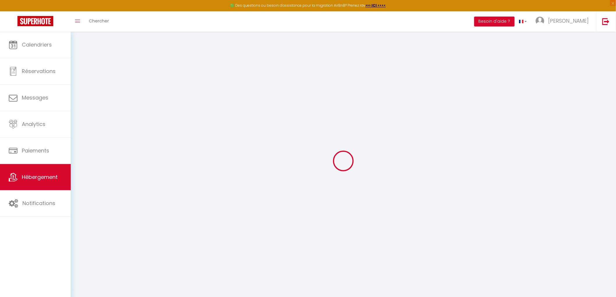
checkbox input "false"
checkbox input "true"
select select "17:00"
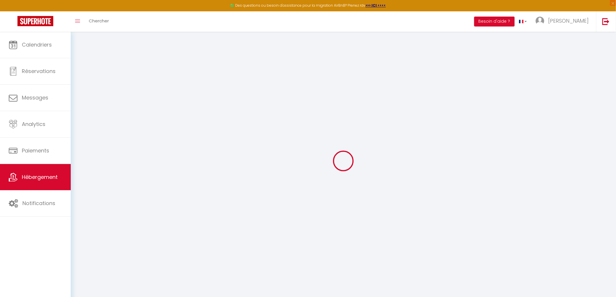
select select "23:45"
select select "10:00"
select select "30"
select select "120"
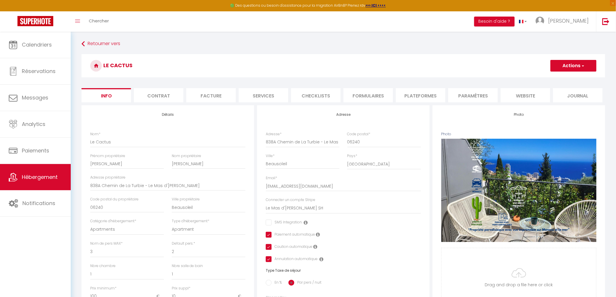
checkbox input "false"
checkbox input "true"
click at [153, 98] on li "Contrat" at bounding box center [158, 95] width 49 height 14
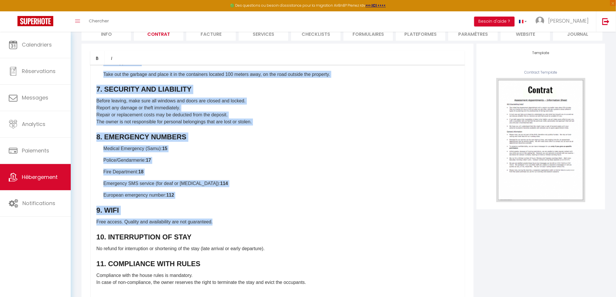
scroll to position [84, 0]
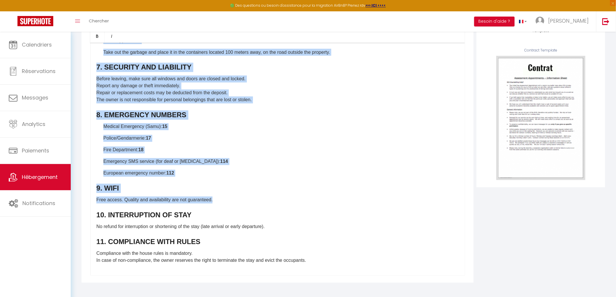
drag, startPoint x: 94, startPoint y: 197, endPoint x: 405, endPoint y: 310, distance: 331.0
click at [405, 213] on html "🟢 Des questions ou besoin d'assistance pour la migration AirBnB? Prenez rdv >>>…" at bounding box center [308, 64] width 616 height 297
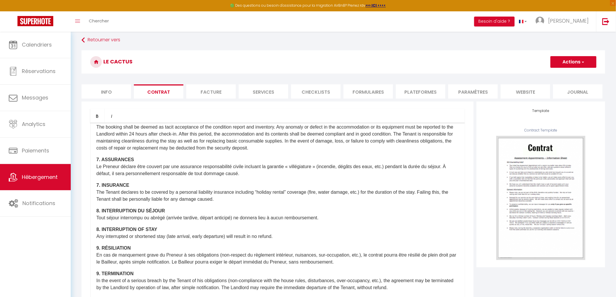
scroll to position [0, 0]
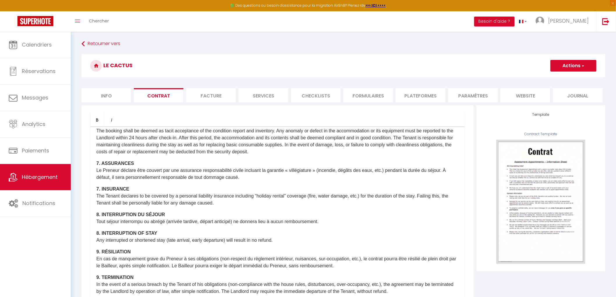
click at [566, 66] on button "Actions" at bounding box center [573, 66] width 46 height 12
click at [540, 78] on link "Enregistrer" at bounding box center [556, 79] width 80 height 8
click at [38, 176] on span "Hébergement" at bounding box center [40, 176] width 36 height 7
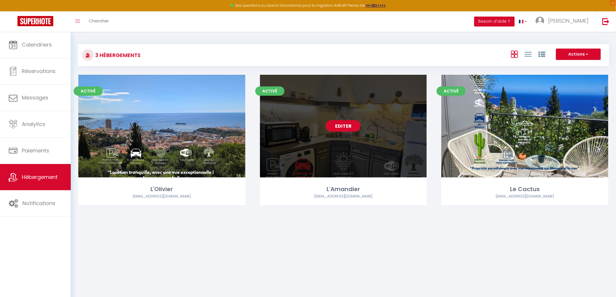
click at [333, 126] on link "Editer" at bounding box center [343, 126] width 35 height 12
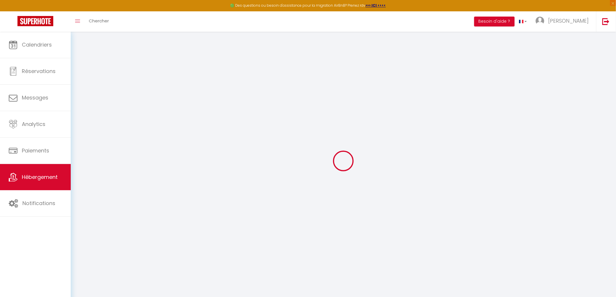
select select
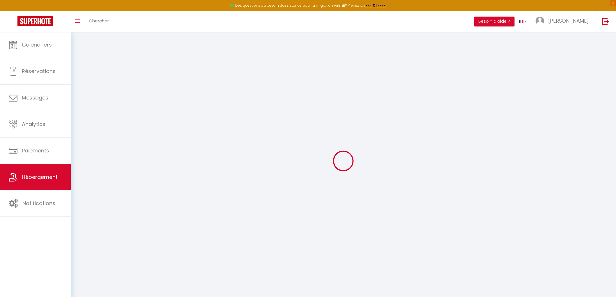
select select
checkbox input "false"
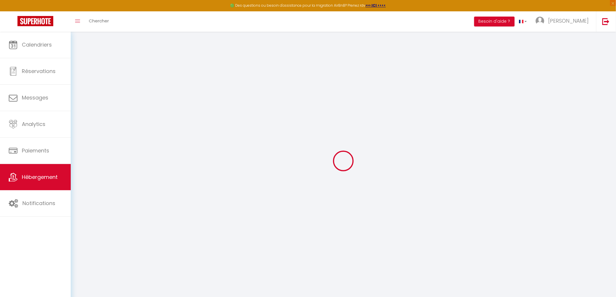
select select
type input "L'Amandier"
type input "[PERSON_NAME]"
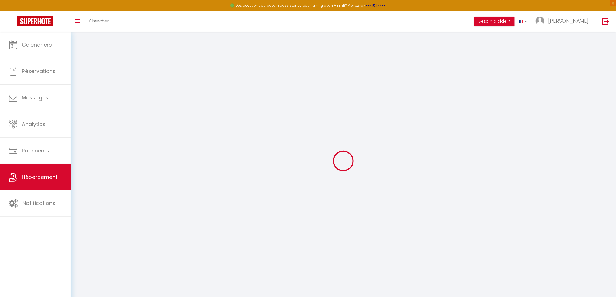
type input "838A Chemin de La Turbie - Le Mas d'[PERSON_NAME]"
type input "06240"
type input "Beausoleil"
type input "100"
type input "10"
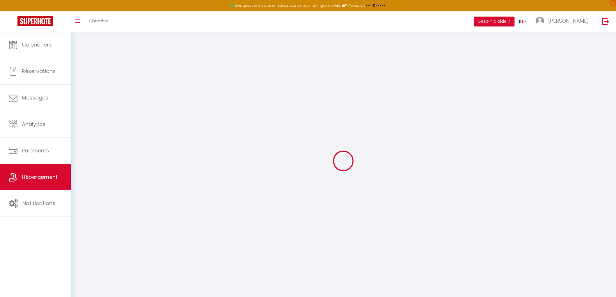
type input "75"
type input "2.01"
type input "500"
select select
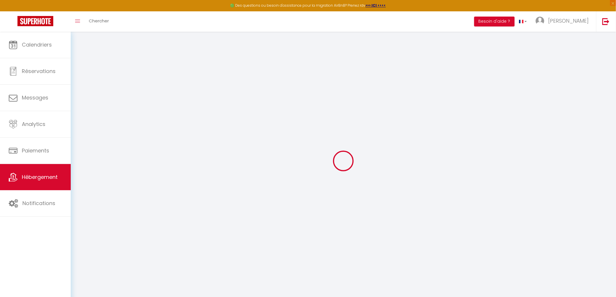
select select
type input "838a Chemin de La Turbie (supérieur) Le Mas d'[PERSON_NAME]"
type input "06240"
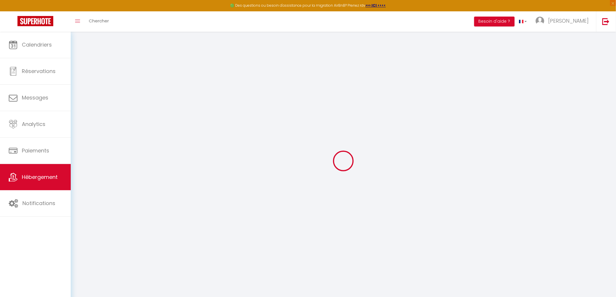
type input "Beausoleil"
type input "[EMAIL_ADDRESS][DOMAIN_NAME]"
select select "16038"
checkbox input "false"
checkbox input "true"
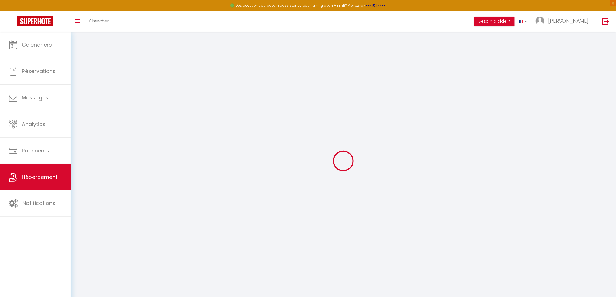
checkbox input "true"
type input "0"
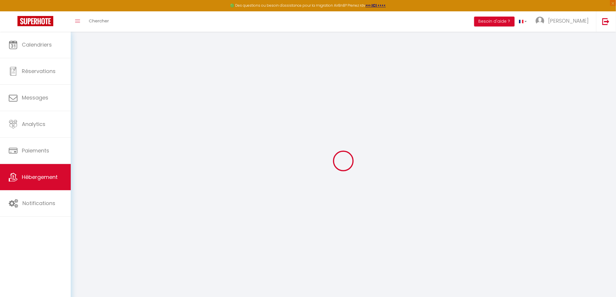
type input "0"
checkbox input "false"
checkbox input "true"
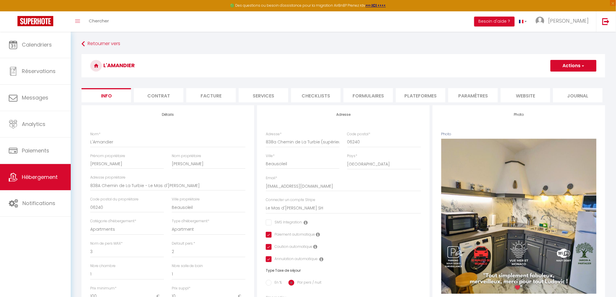
click at [158, 95] on li "Contrat" at bounding box center [158, 95] width 49 height 14
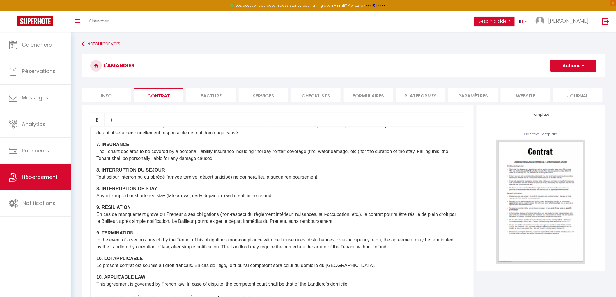
scroll to position [392, 0]
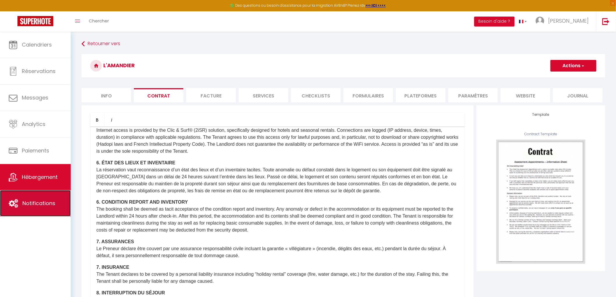
click at [31, 202] on span "Notifications" at bounding box center [38, 203] width 33 height 7
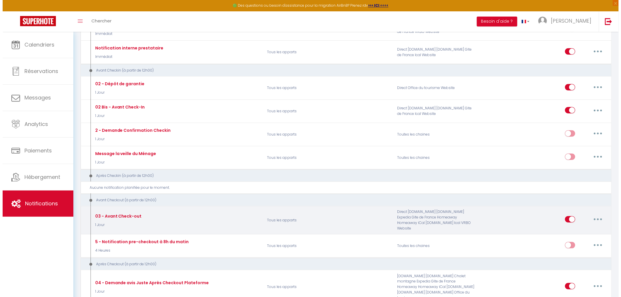
scroll to position [97, 0]
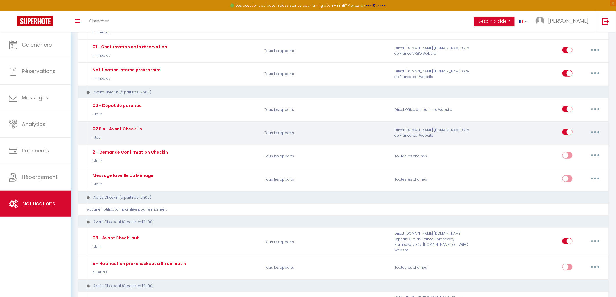
click at [592, 133] on button "button" at bounding box center [595, 131] width 16 height 9
click at [565, 144] on link "Editer" at bounding box center [580, 146] width 43 height 10
type input "02 Bis - Avant Check-In"
select select "1 Jour"
select select
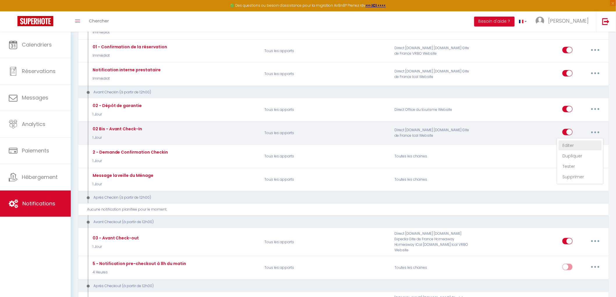
checkbox input "true"
checkbox input "false"
radio input "true"
type input "À lire avant votre arrivée [DATE] – Mas d’[PERSON_NAME]"
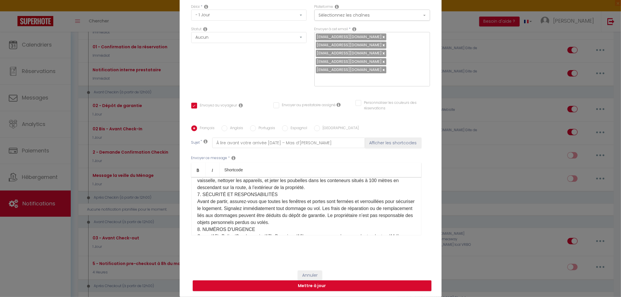
scroll to position [582, 0]
click at [311, 286] on button "Mettre à jour" at bounding box center [312, 286] width 239 height 11
checkbox input "true"
checkbox input "false"
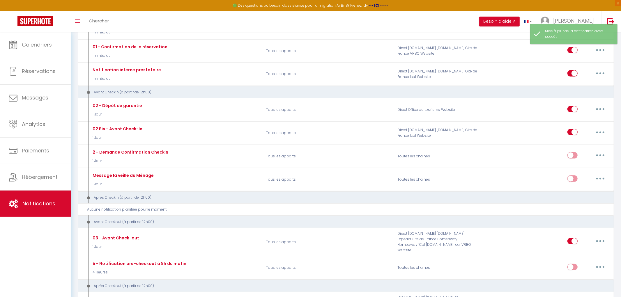
scroll to position [0, 0]
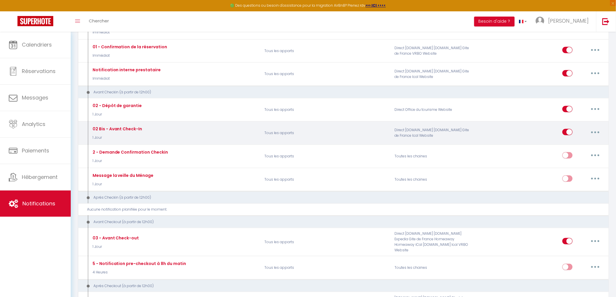
click at [593, 134] on button "button" at bounding box center [595, 131] width 16 height 9
click at [563, 146] on link "Editer" at bounding box center [580, 146] width 43 height 10
type input "02 Bis - Avant Check-In"
select select "1 Jour"
select select
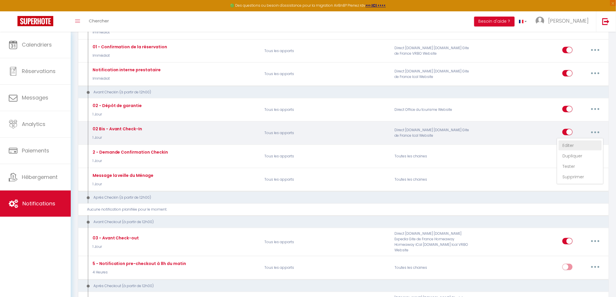
checkbox input "true"
checkbox input "false"
radio input "true"
type input "À lire avant votre arrivée [DATE] – Mas d’[PERSON_NAME]"
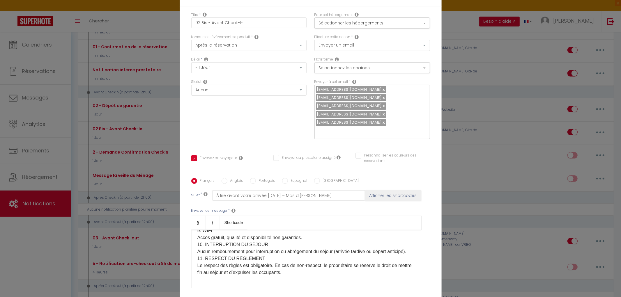
scroll to position [667, 0]
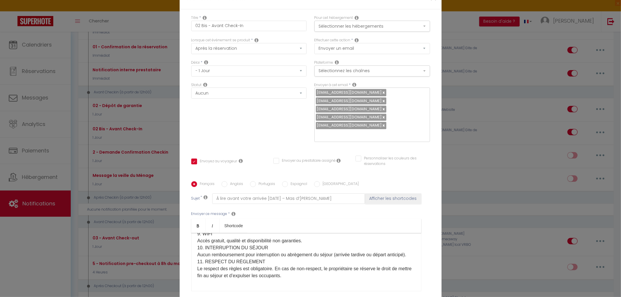
checkbox input "true"
checkbox input "false"
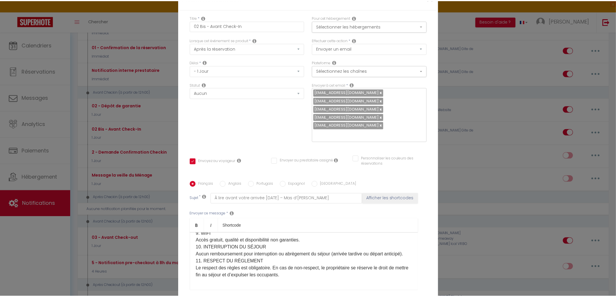
scroll to position [50, 0]
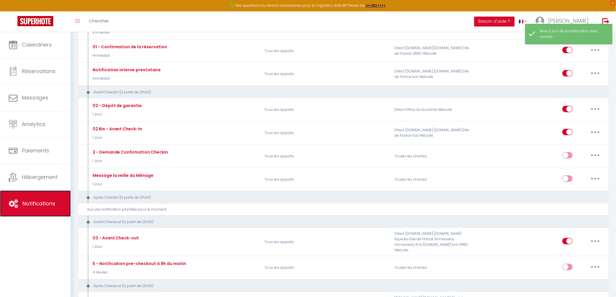
click at [31, 206] on span "Notifications" at bounding box center [38, 203] width 33 height 7
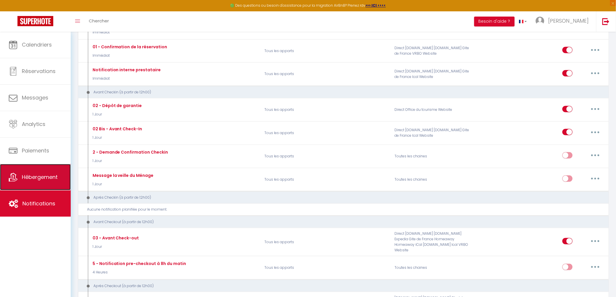
click at [39, 176] on span "Hébergement" at bounding box center [40, 176] width 36 height 7
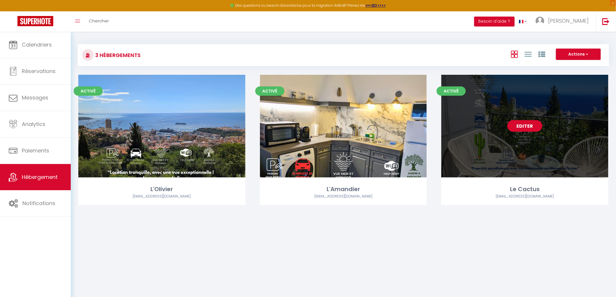
click at [523, 129] on link "Editer" at bounding box center [524, 126] width 35 height 12
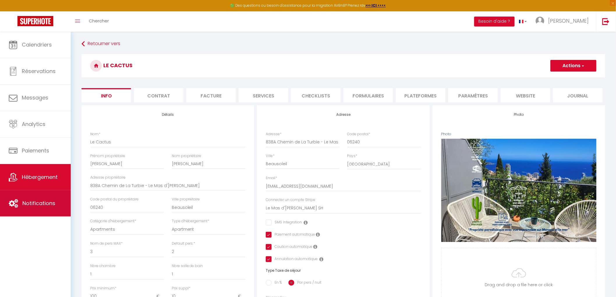
checkbox input "false"
checkbox input "true"
click at [160, 94] on li "Contrat" at bounding box center [158, 95] width 49 height 14
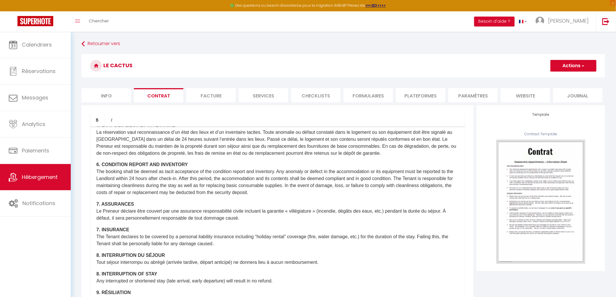
scroll to position [471, 0]
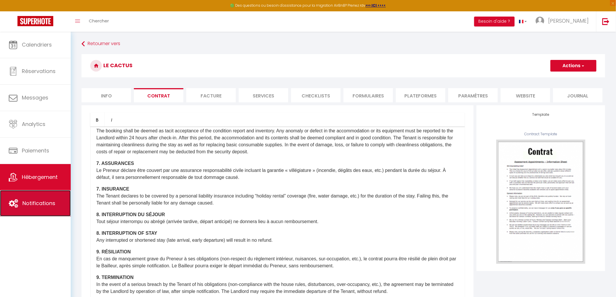
click at [47, 207] on span "Notifications" at bounding box center [38, 203] width 33 height 7
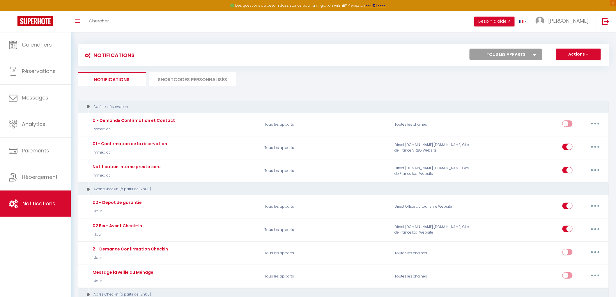
select select
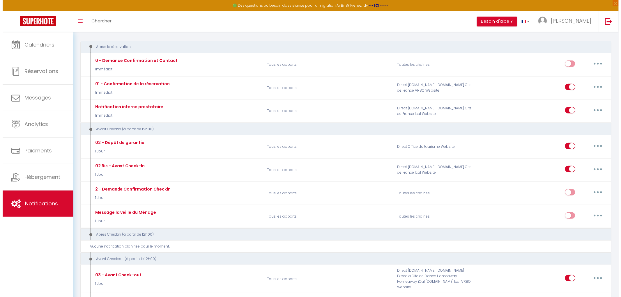
scroll to position [65, 0]
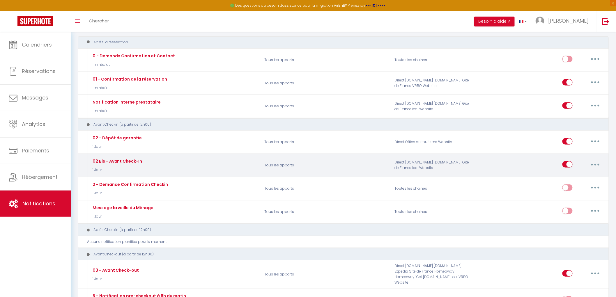
click at [593, 164] on button "button" at bounding box center [595, 164] width 16 height 9
click at [563, 179] on link "Editer" at bounding box center [580, 178] width 43 height 10
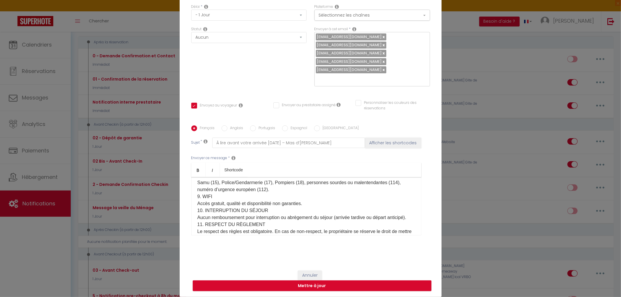
scroll to position [667, 0]
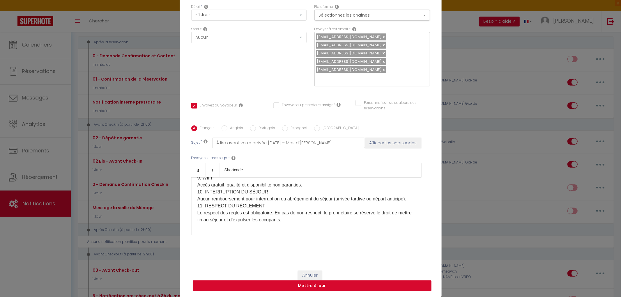
click at [327, 285] on button "Mettre à jour" at bounding box center [312, 286] width 239 height 11
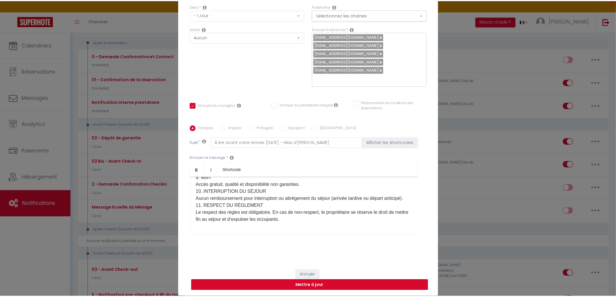
scroll to position [50, 0]
